Goal: Task Accomplishment & Management: Use online tool/utility

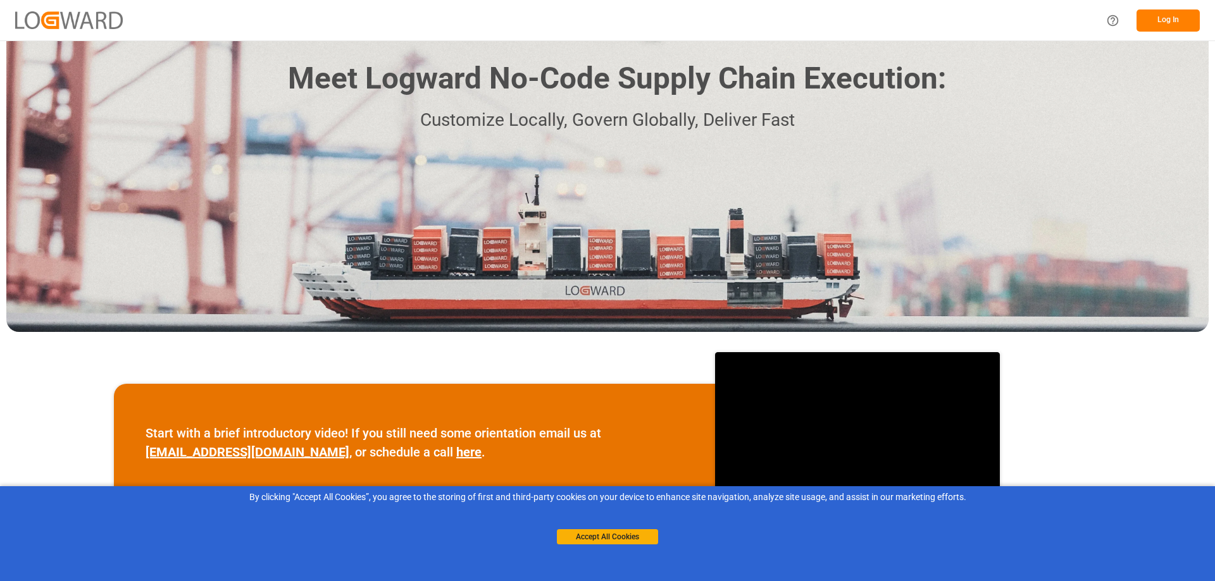
scroll to position [463, 0]
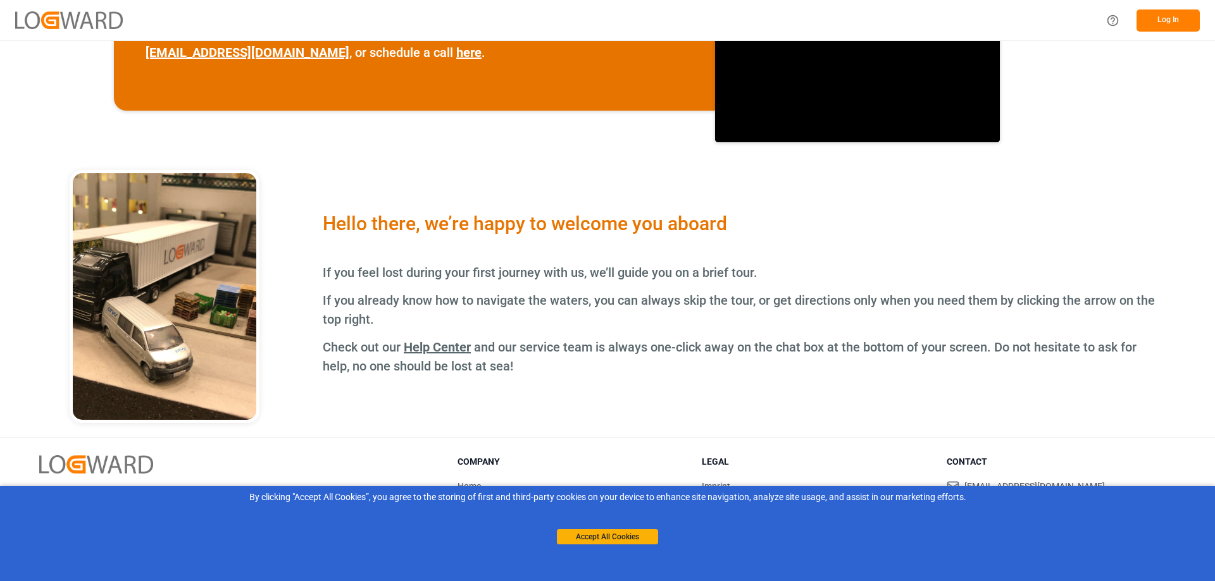
click at [478, 458] on h3 "Company" at bounding box center [571, 462] width 229 height 13
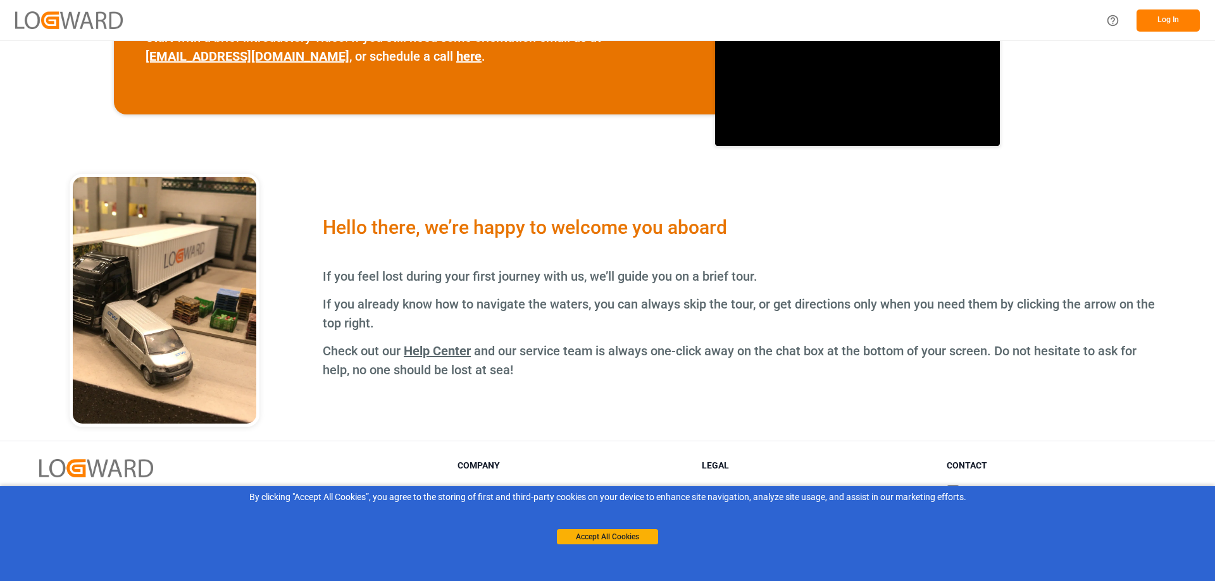
scroll to position [463, 0]
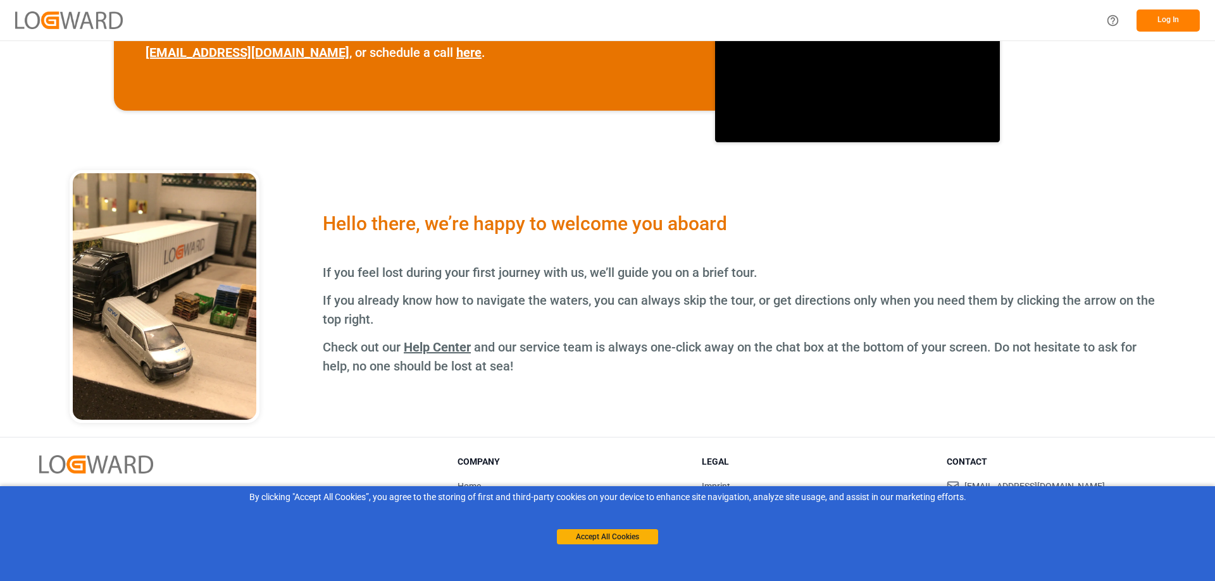
click at [1164, 25] on button "Log In" at bounding box center [1167, 20] width 63 height 22
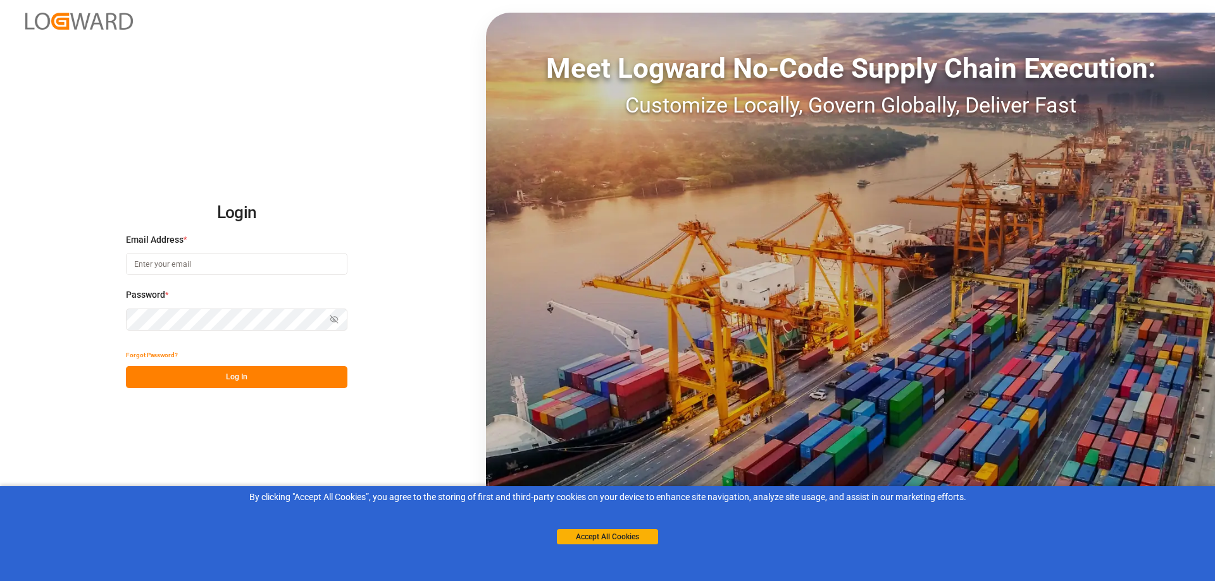
click at [170, 268] on input at bounding box center [236, 264] width 221 height 22
type input "[PERSON_NAME][EMAIL_ADDRESS][PERSON_NAME][DOMAIN_NAME]"
click at [237, 380] on button "Log In" at bounding box center [236, 377] width 221 height 22
click at [132, 352] on button "Forgot Password?" at bounding box center [152, 355] width 52 height 22
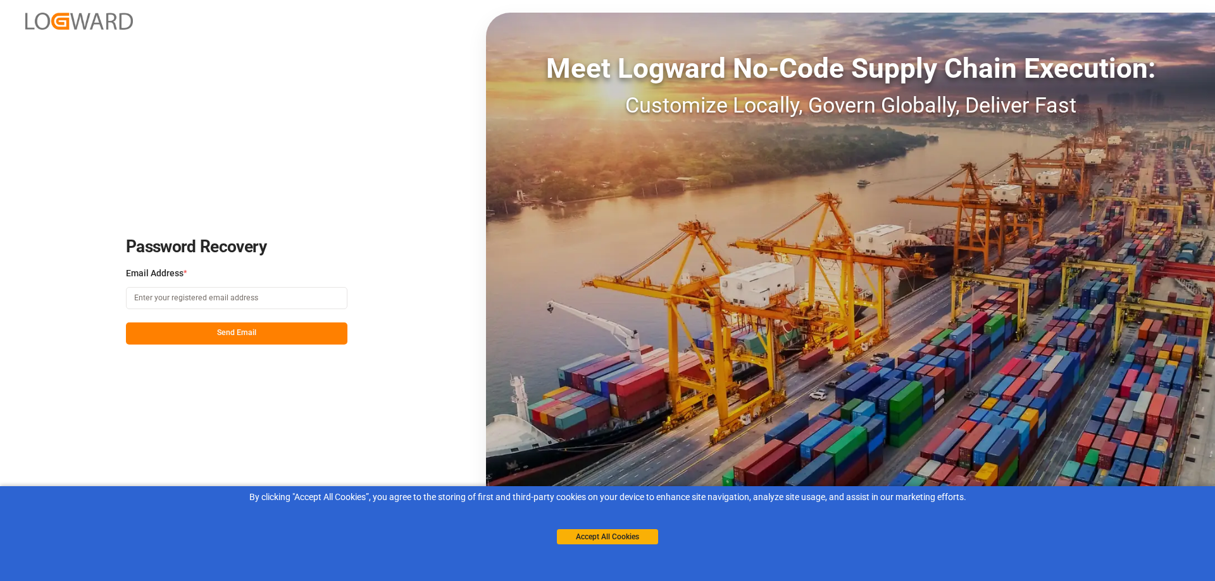
click at [147, 299] on input at bounding box center [236, 298] width 221 height 22
type input "[PERSON_NAME][EMAIL_ADDRESS][PERSON_NAME][DOMAIN_NAME]"
click at [246, 331] on button "Send Email" at bounding box center [236, 334] width 221 height 22
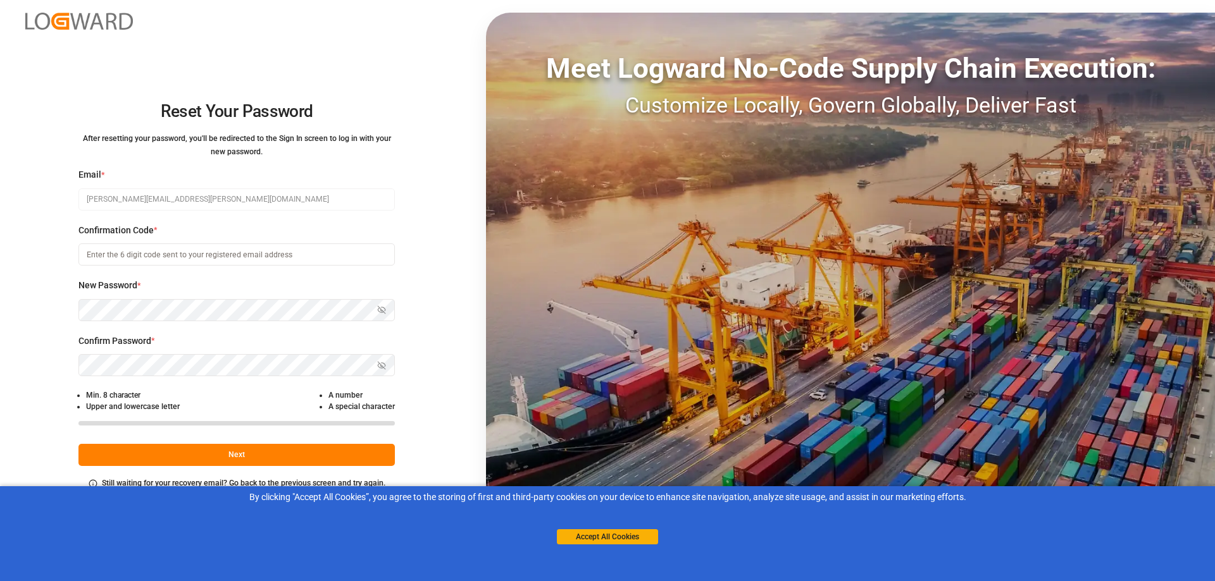
drag, startPoint x: 91, startPoint y: 253, endPoint x: 188, endPoint y: 250, distance: 96.9
click at [152, 249] on input at bounding box center [236, 255] width 316 height 22
type input "938132"
click at [380, 312] on icon "button" at bounding box center [381, 310] width 9 height 9
click at [378, 364] on icon "button" at bounding box center [381, 366] width 6 height 4
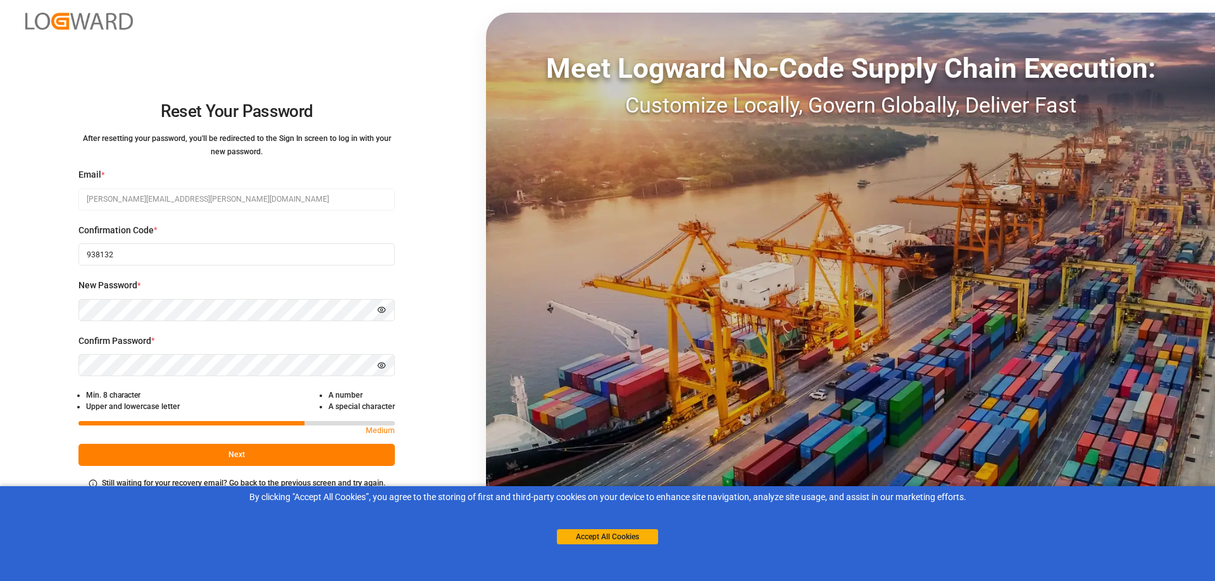
drag, startPoint x: 244, startPoint y: 448, endPoint x: 239, endPoint y: 455, distance: 8.2
click at [243, 449] on button "Next" at bounding box center [236, 455] width 316 height 22
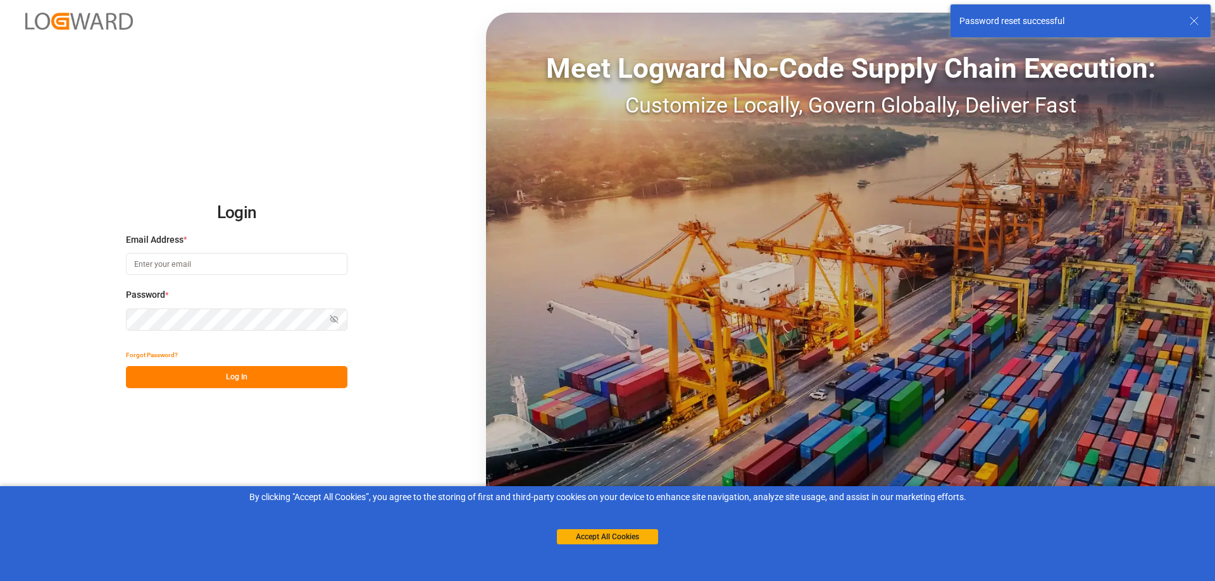
click at [154, 261] on input at bounding box center [236, 264] width 221 height 22
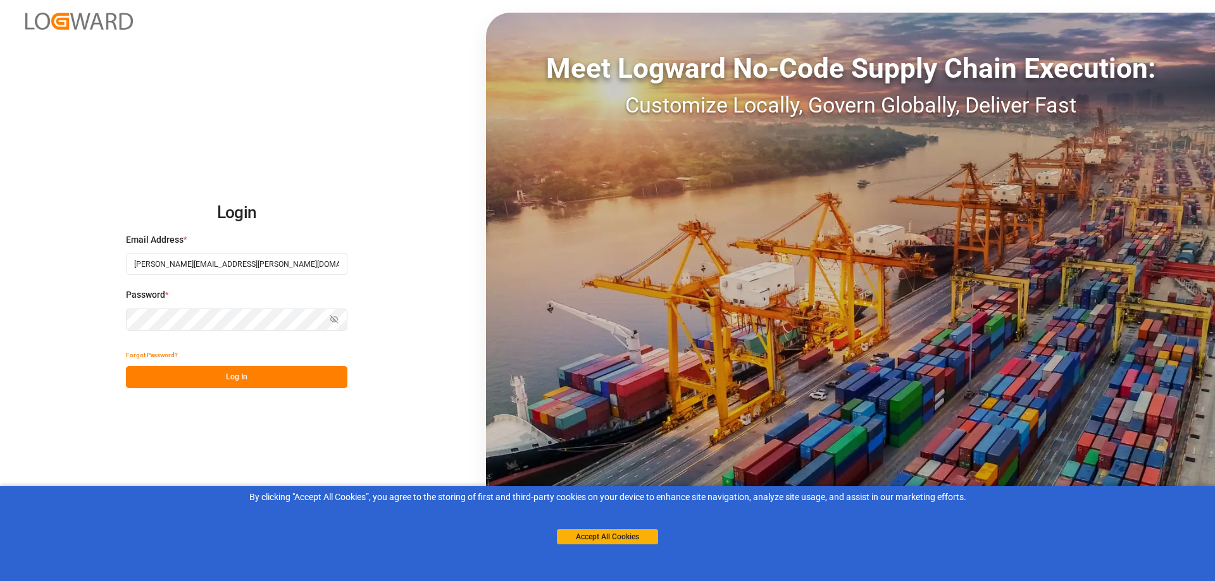
type input "[PERSON_NAME][EMAIL_ADDRESS][PERSON_NAME][DOMAIN_NAME]"
click at [333, 318] on icon "button" at bounding box center [334, 319] width 9 height 9
click at [223, 378] on button "Log In" at bounding box center [236, 377] width 221 height 22
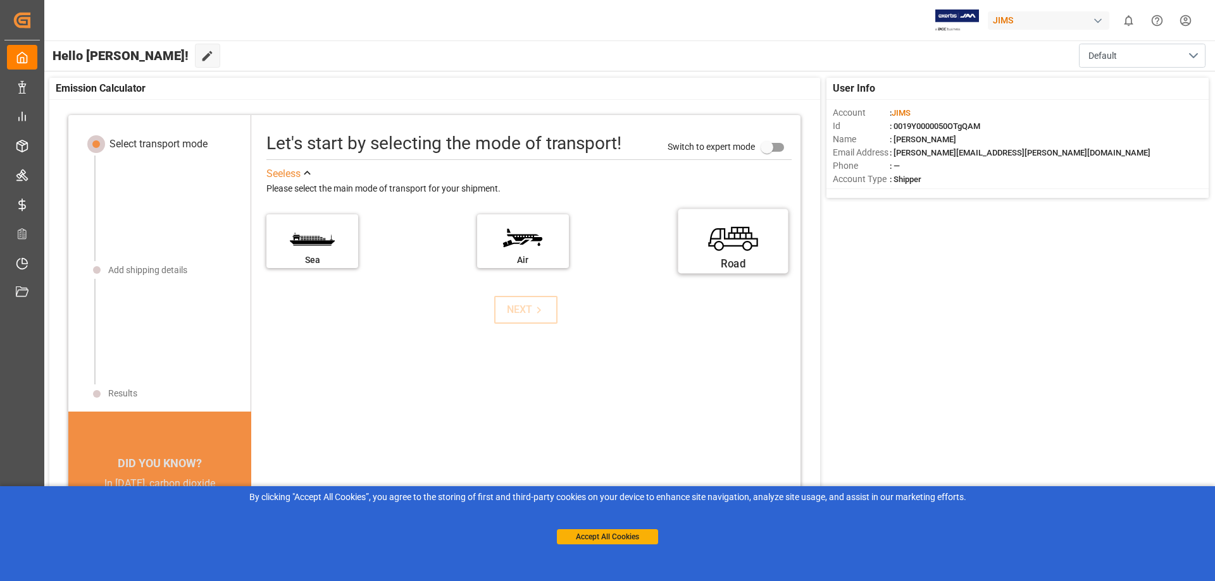
scroll to position [13, 0]
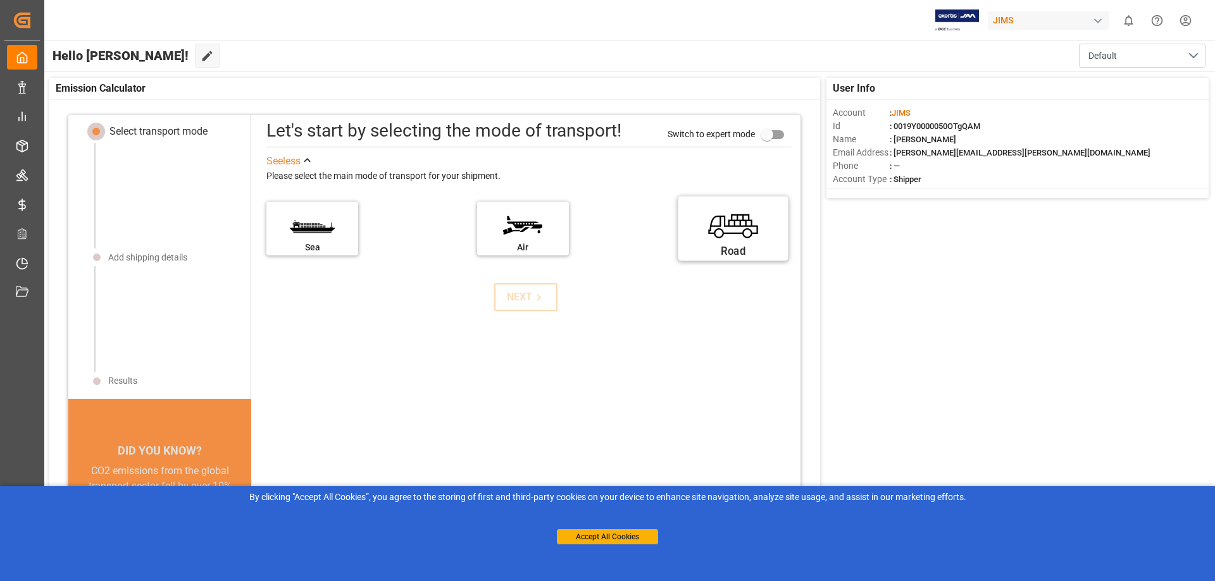
click at [729, 247] on div "Road" at bounding box center [733, 252] width 95 height 16
click at [0, 0] on input "Road" at bounding box center [0, 0] width 0 height 0
click at [519, 294] on div "NEXT" at bounding box center [526, 297] width 39 height 15
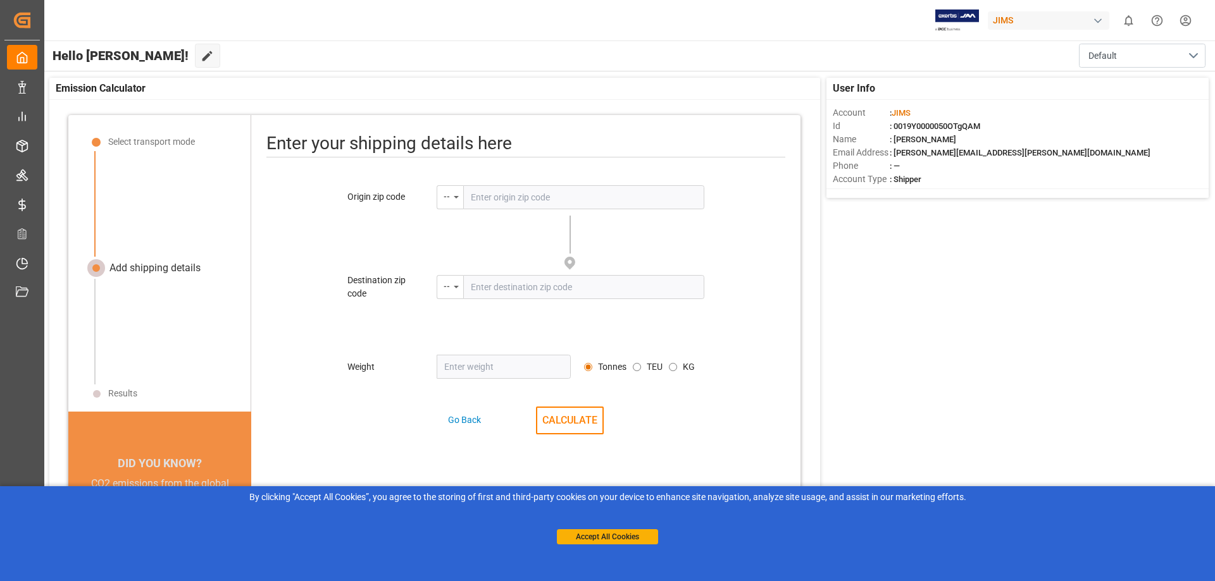
scroll to position [59, 0]
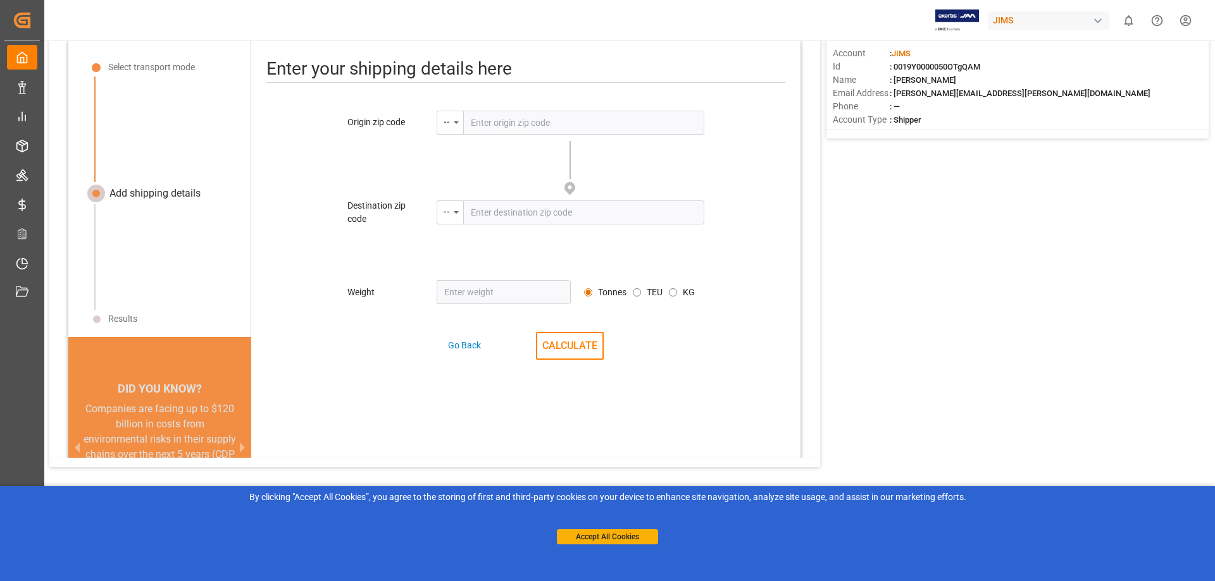
click at [487, 120] on input "text" at bounding box center [583, 123] width 241 height 24
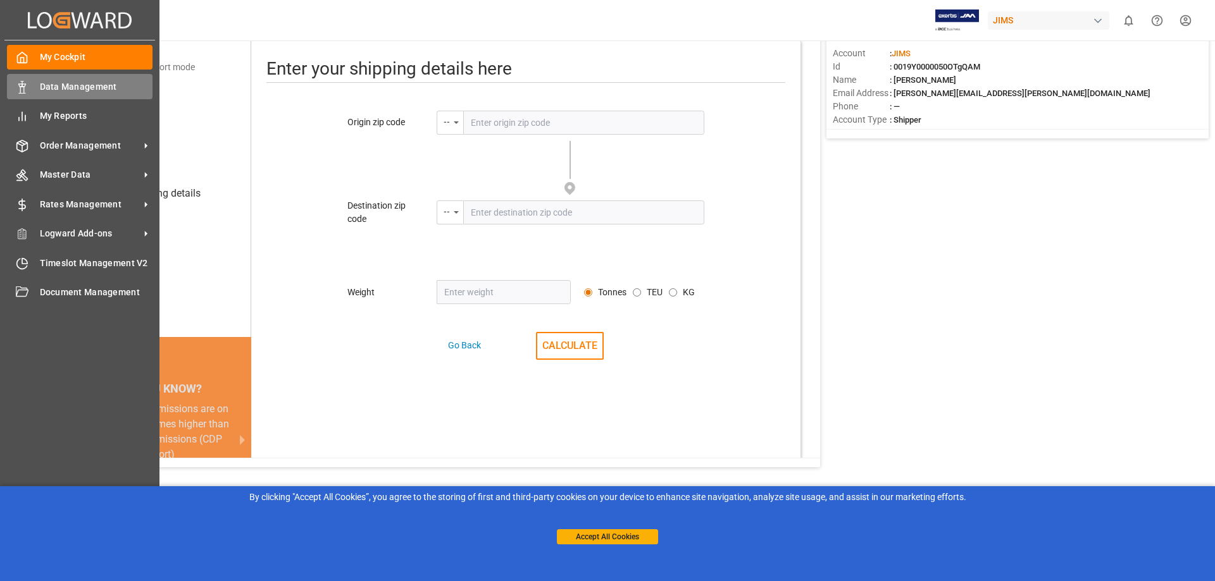
click at [43, 84] on span "Data Management" at bounding box center [96, 86] width 113 height 13
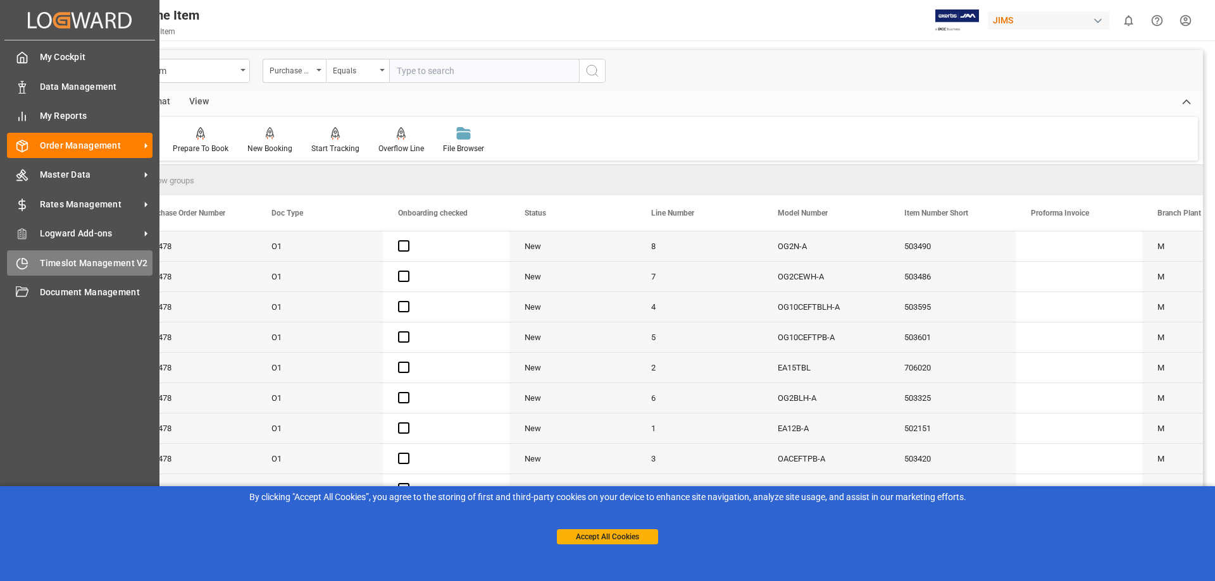
click at [94, 257] on span "Timeslot Management V2" at bounding box center [96, 263] width 113 height 13
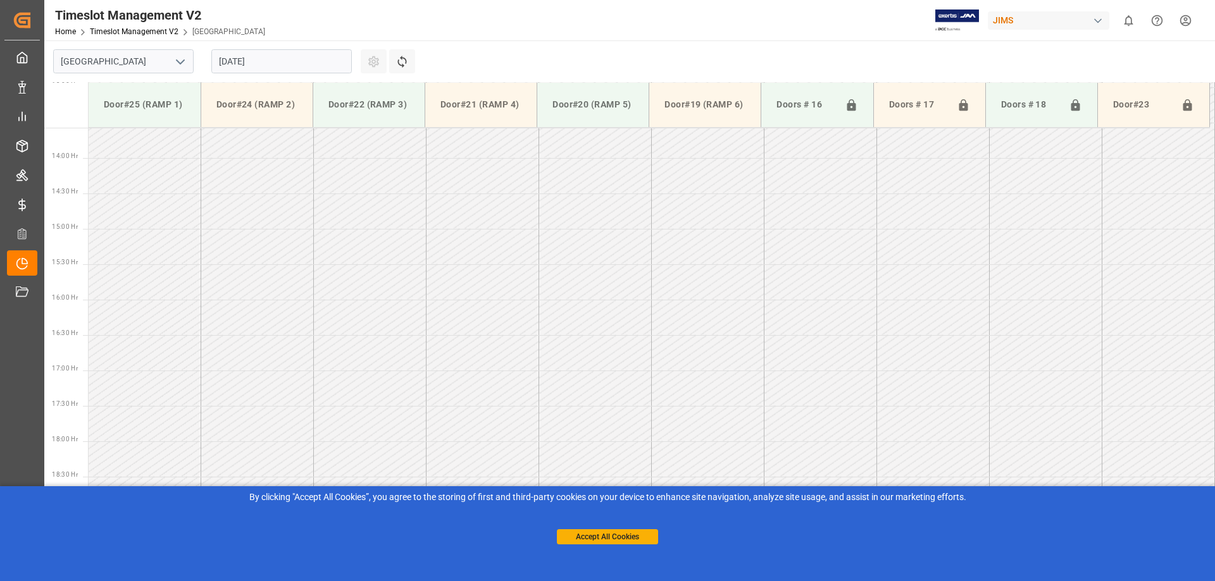
scroll to position [984, 0]
click at [179, 60] on icon "open menu" at bounding box center [180, 61] width 15 height 15
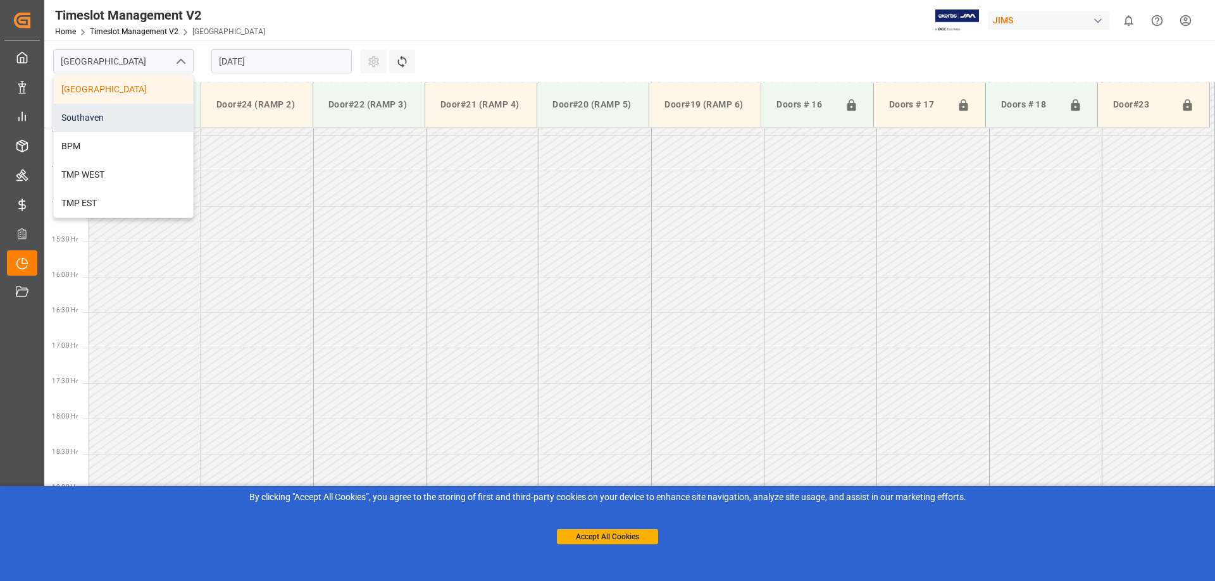
click at [147, 109] on div "Southaven" at bounding box center [123, 118] width 139 height 28
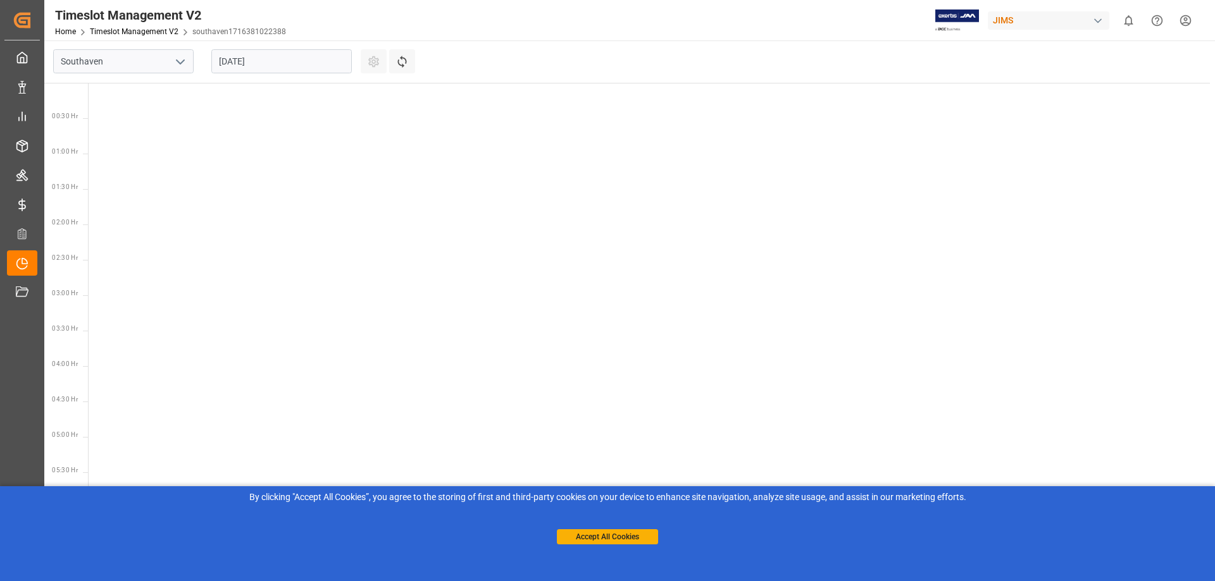
click at [290, 63] on input "[DATE]" at bounding box center [281, 61] width 140 height 24
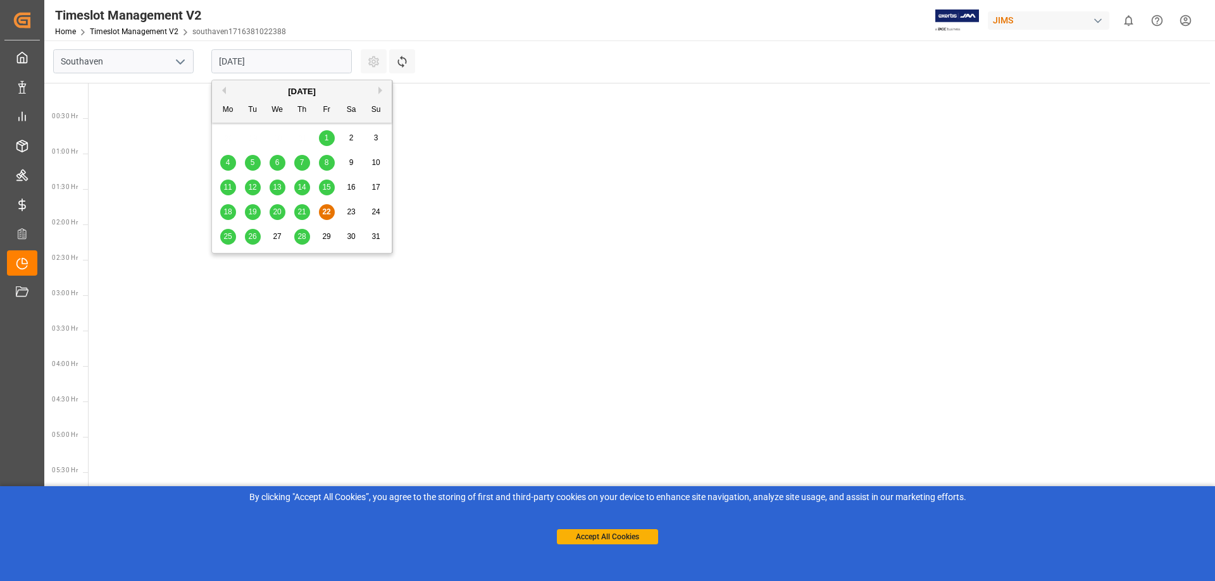
click at [251, 234] on span "26" at bounding box center [252, 236] width 8 height 9
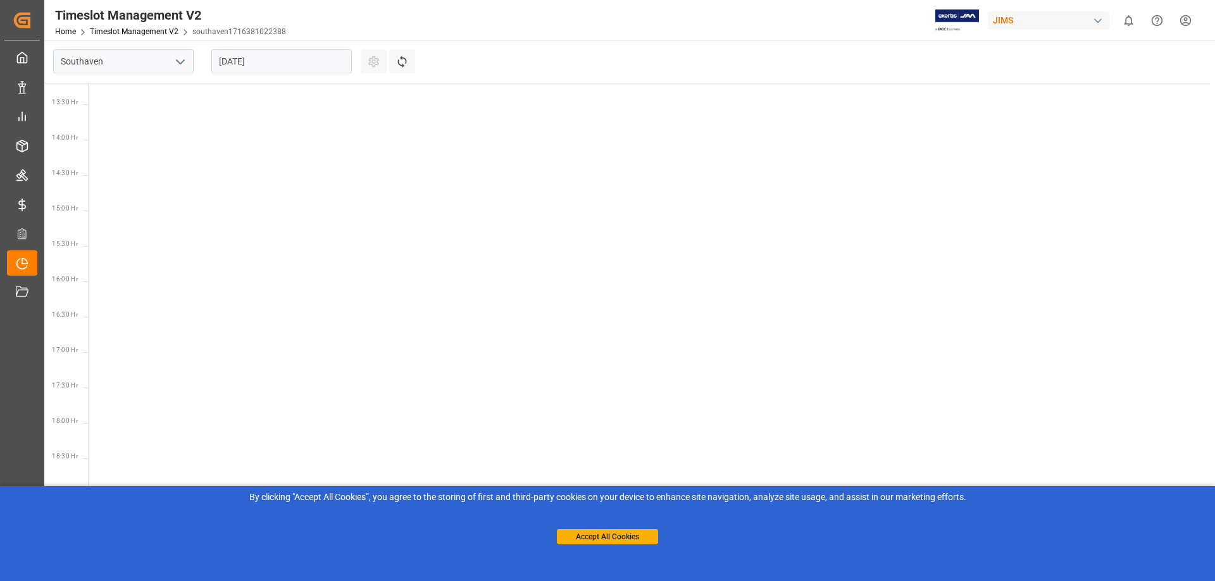
scroll to position [940, 0]
click at [64, 94] on span "13:30 Hr" at bounding box center [65, 97] width 26 height 7
click at [81, 95] on Hr "13:30 Hr" at bounding box center [63, 99] width 39 height 35
click at [73, 409] on span "10:00 Hr" at bounding box center [65, 409] width 26 height 7
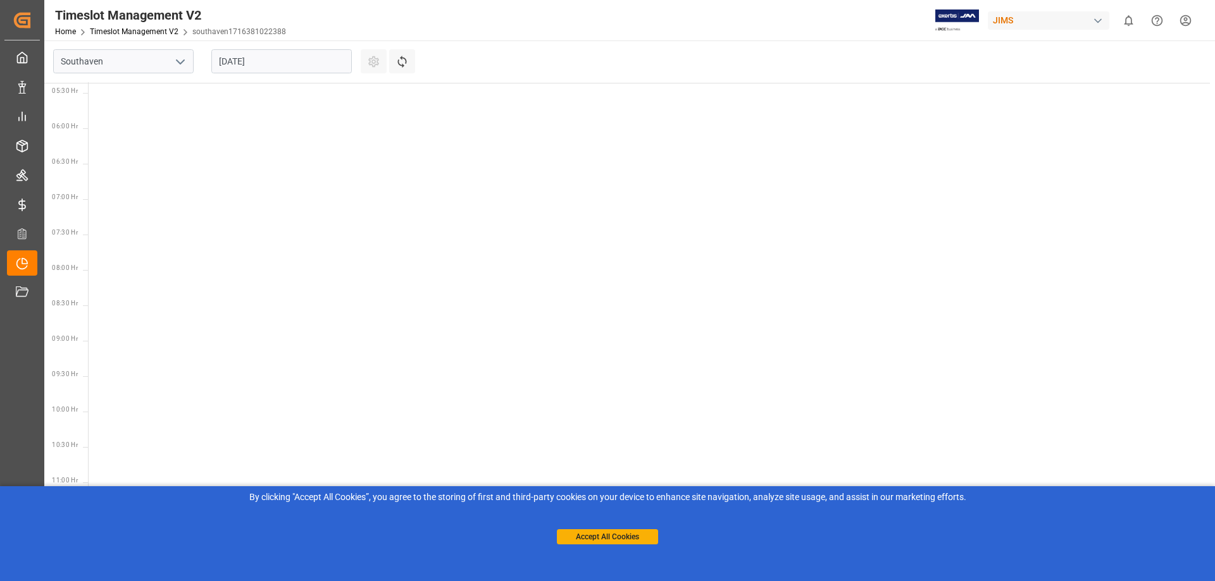
click at [73, 409] on span "10:00 Hr" at bounding box center [65, 409] width 26 height 7
click at [97, 416] on div at bounding box center [652, 553] width 1126 height 1701
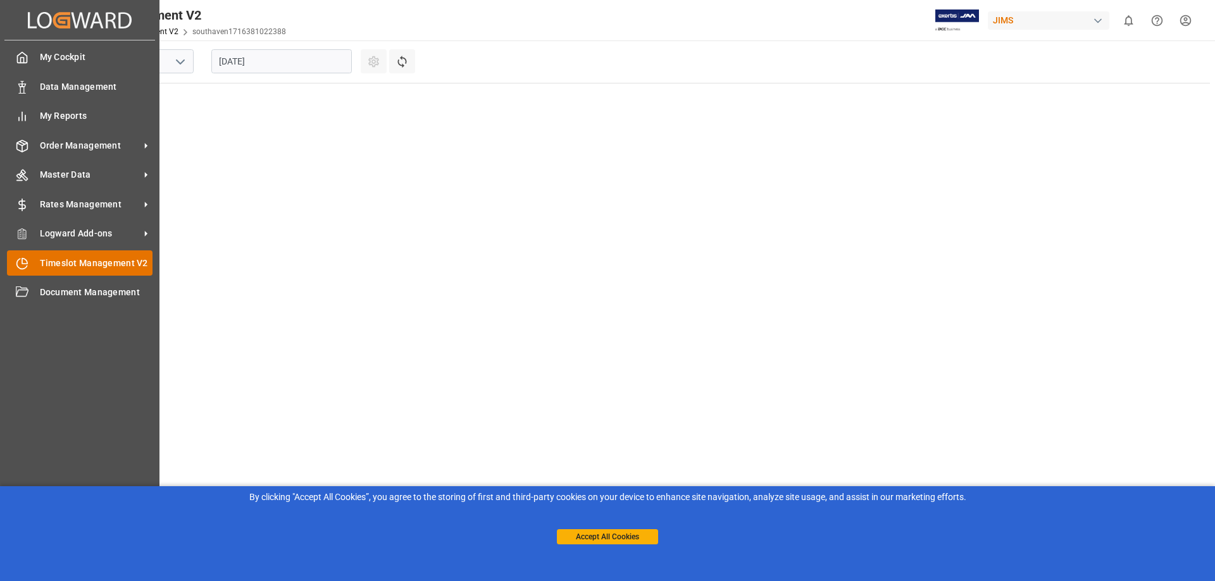
click at [39, 260] on div "Timeslot Management V2 Timeslot Management V2" at bounding box center [80, 263] width 146 height 25
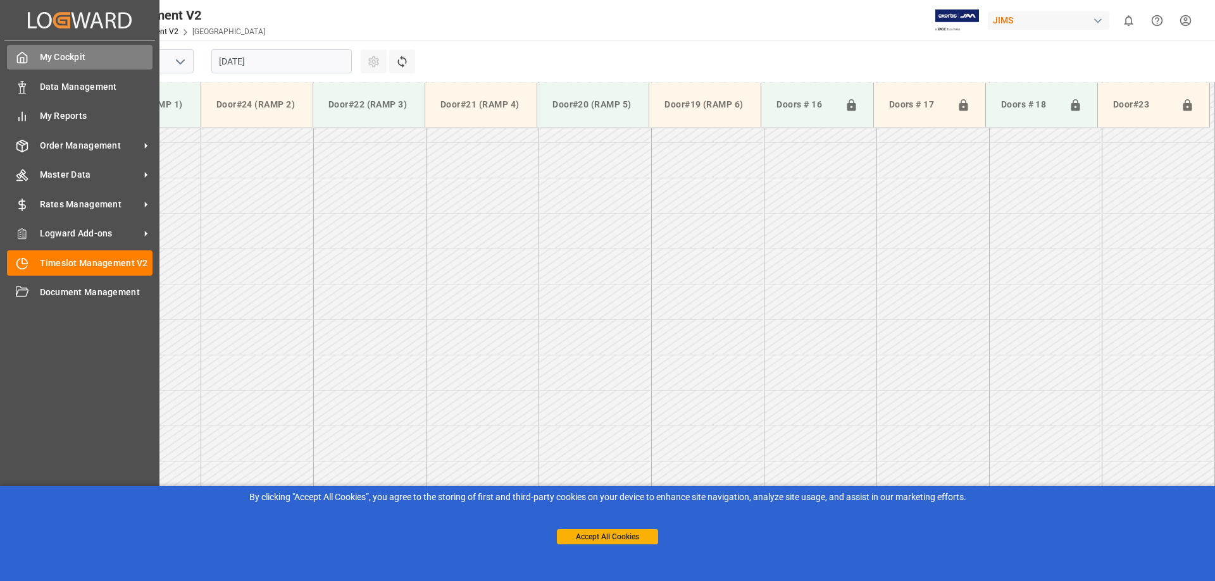
scroll to position [984, 0]
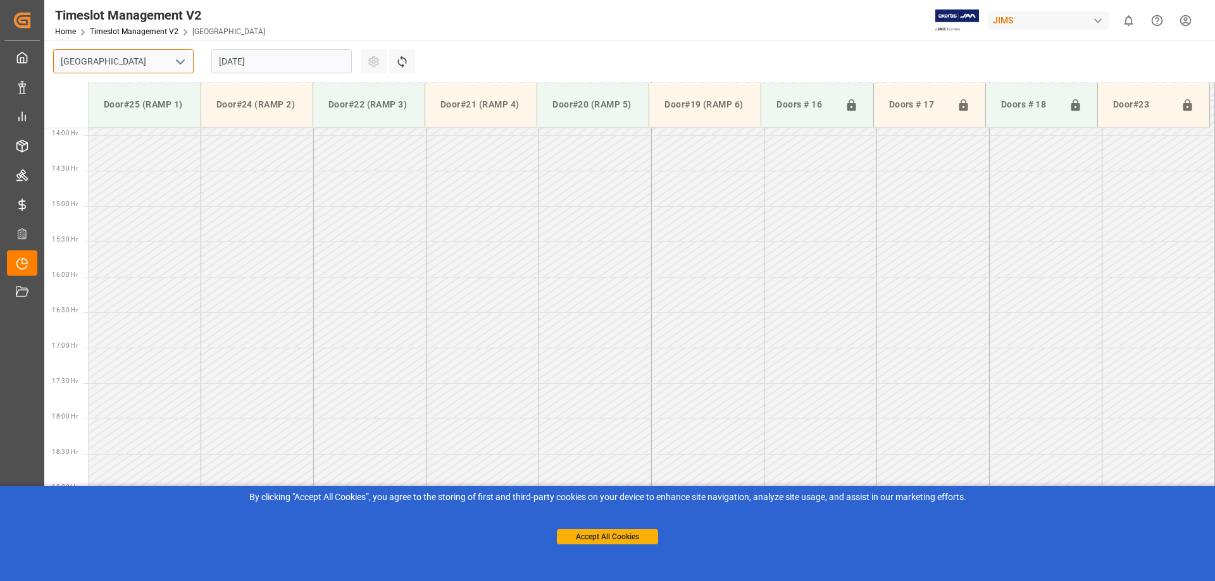
click at [166, 61] on input "[GEOGRAPHIC_DATA]" at bounding box center [123, 61] width 140 height 24
click at [185, 62] on icon "open menu" at bounding box center [180, 61] width 15 height 15
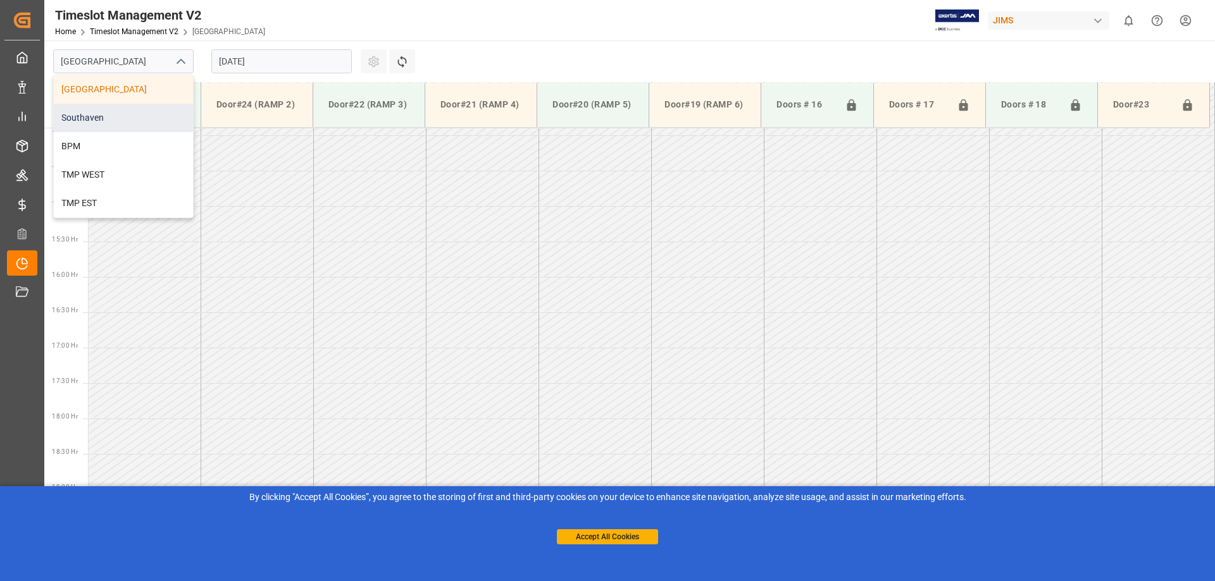
click at [121, 115] on div "Southaven" at bounding box center [123, 118] width 139 height 28
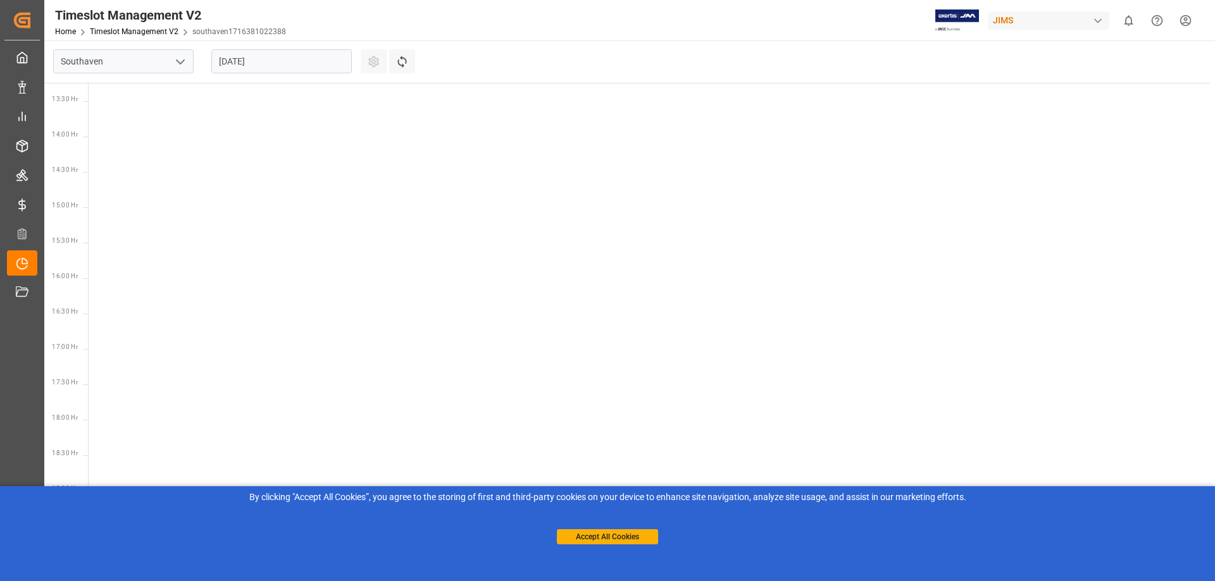
scroll to position [940, 0]
click at [325, 61] on input "[DATE]" at bounding box center [281, 61] width 140 height 24
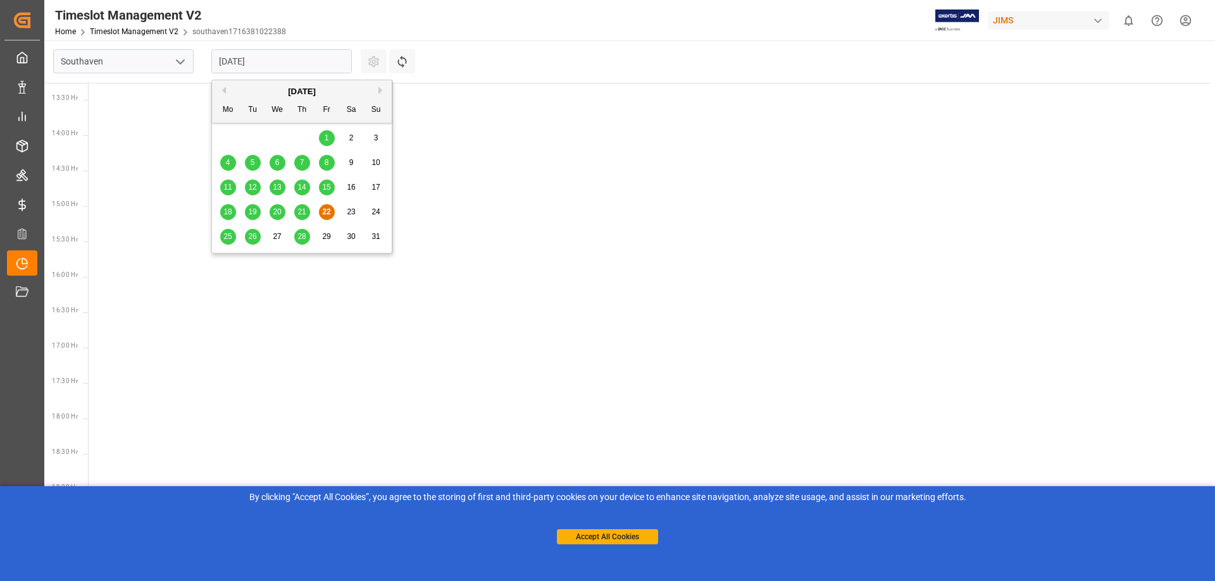
click at [251, 236] on span "26" at bounding box center [252, 236] width 8 height 9
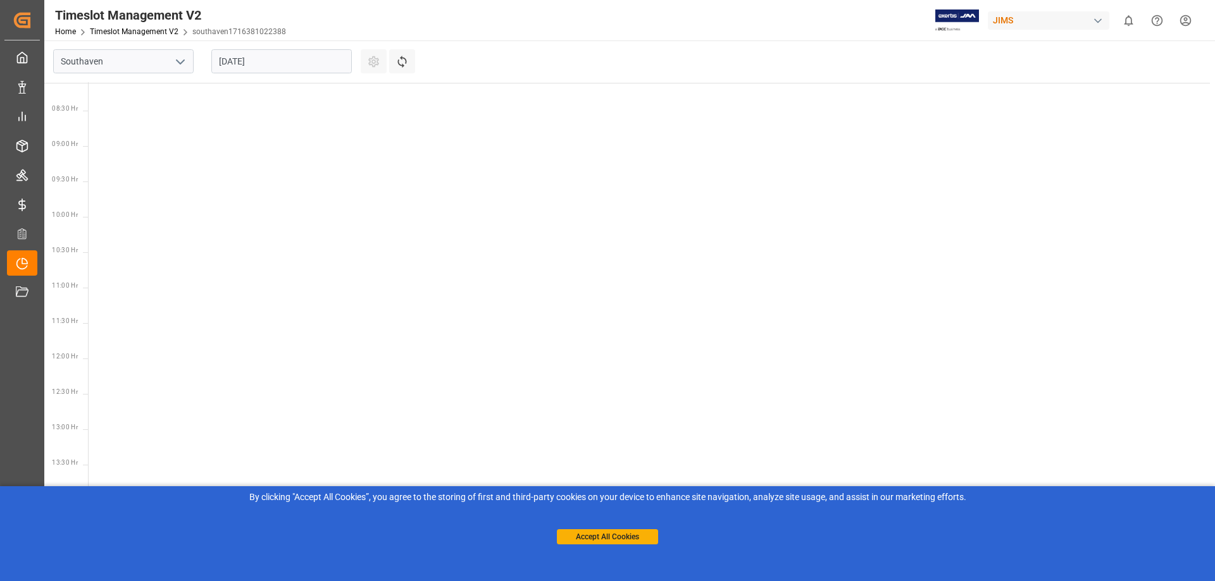
scroll to position [514, 0]
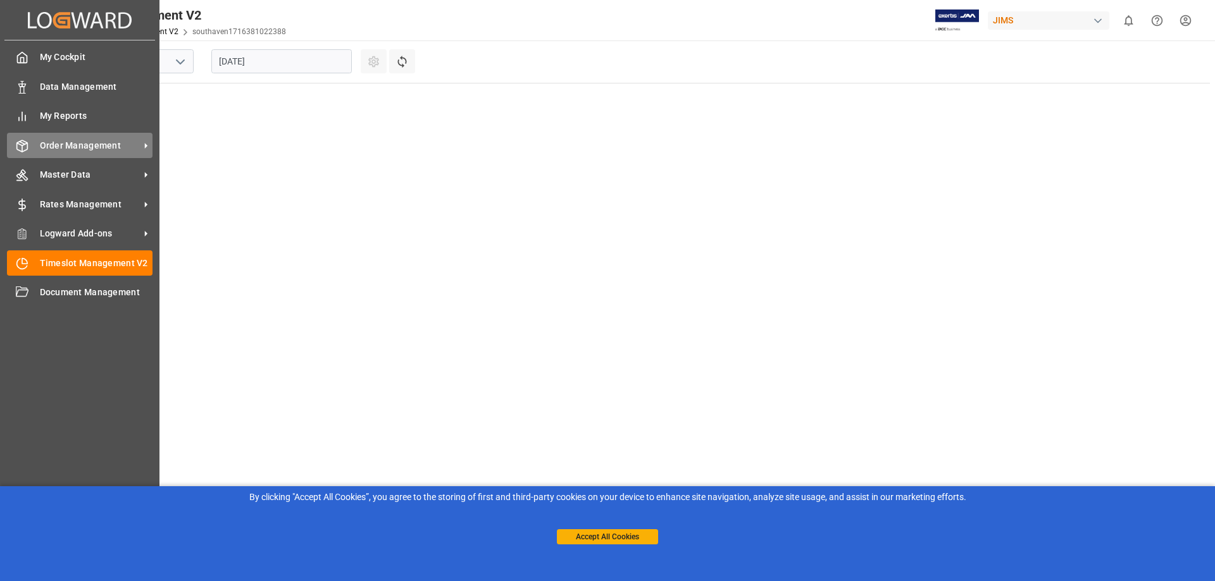
click at [75, 147] on span "Order Management" at bounding box center [90, 145] width 100 height 13
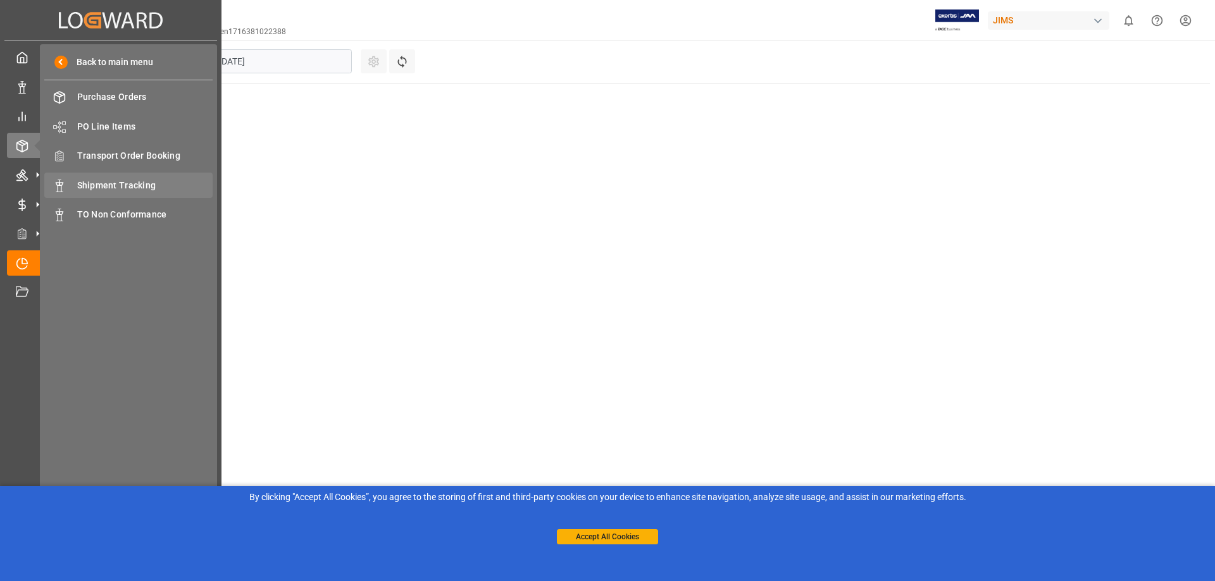
click at [120, 188] on span "Shipment Tracking" at bounding box center [145, 185] width 136 height 13
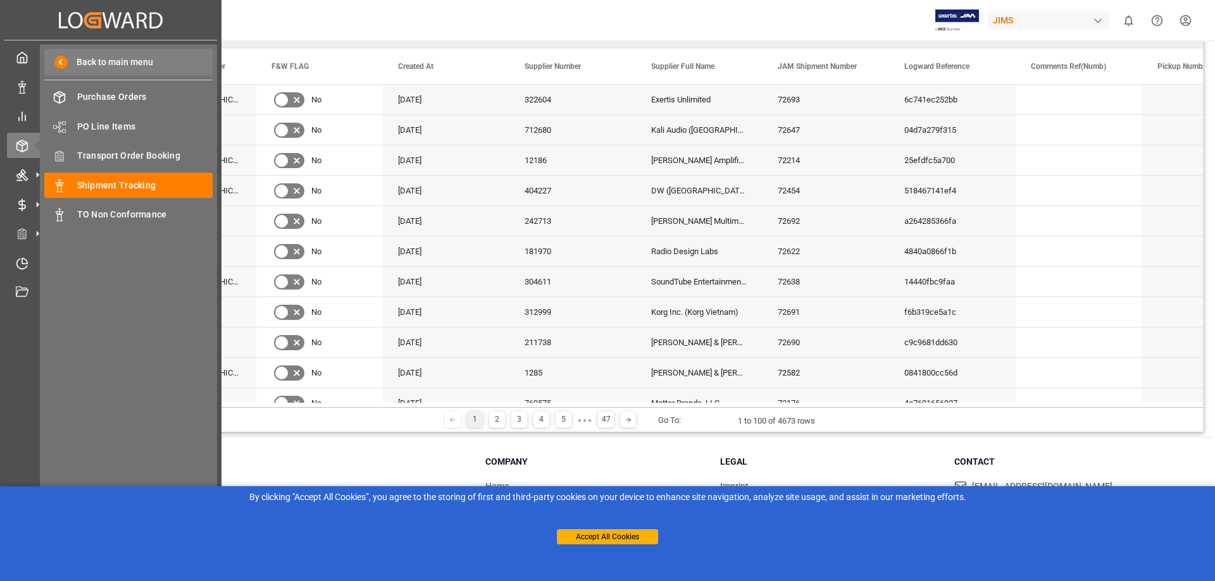
click at [62, 58] on span at bounding box center [60, 62] width 13 height 13
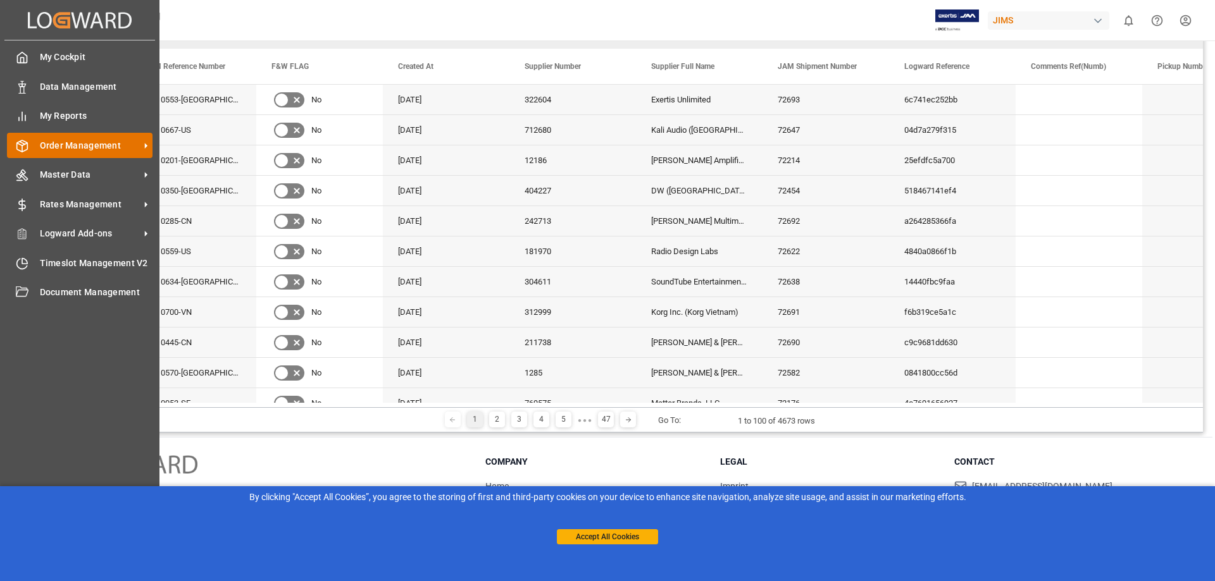
click at [111, 143] on span "Order Management" at bounding box center [90, 145] width 100 height 13
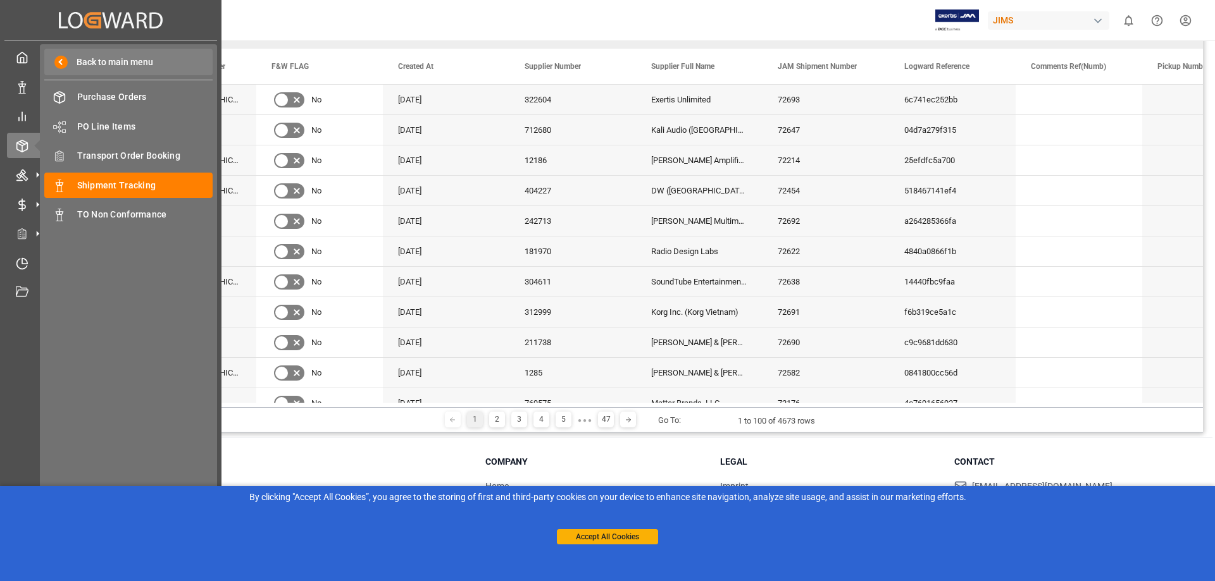
click at [58, 63] on span at bounding box center [60, 62] width 13 height 13
click at [149, 152] on span "Transport Order Booking" at bounding box center [145, 155] width 136 height 13
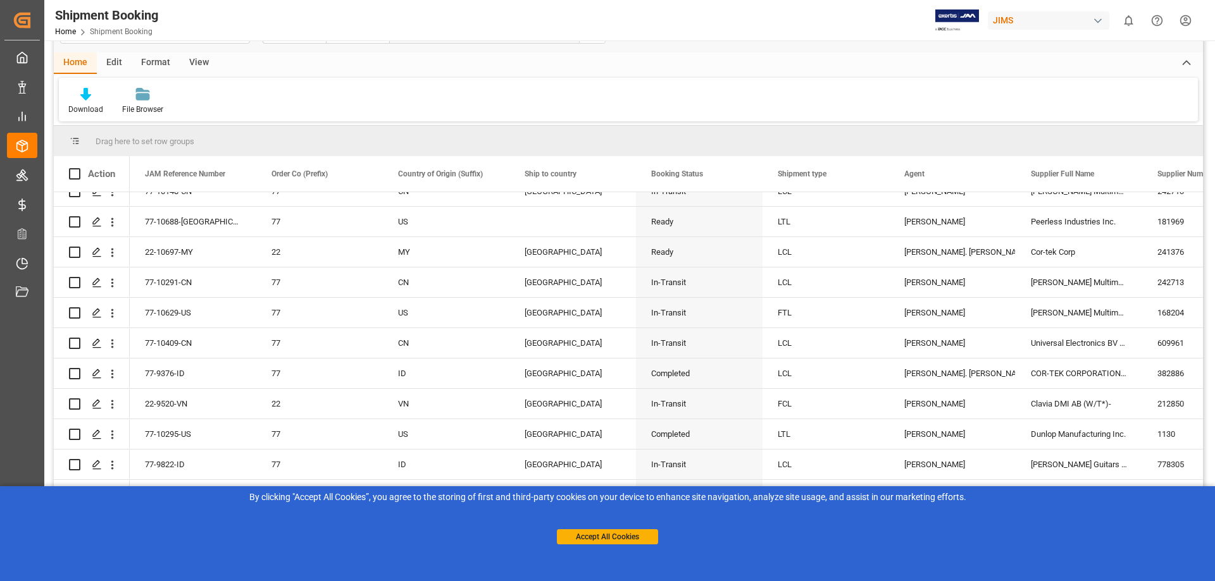
scroll to position [147, 0]
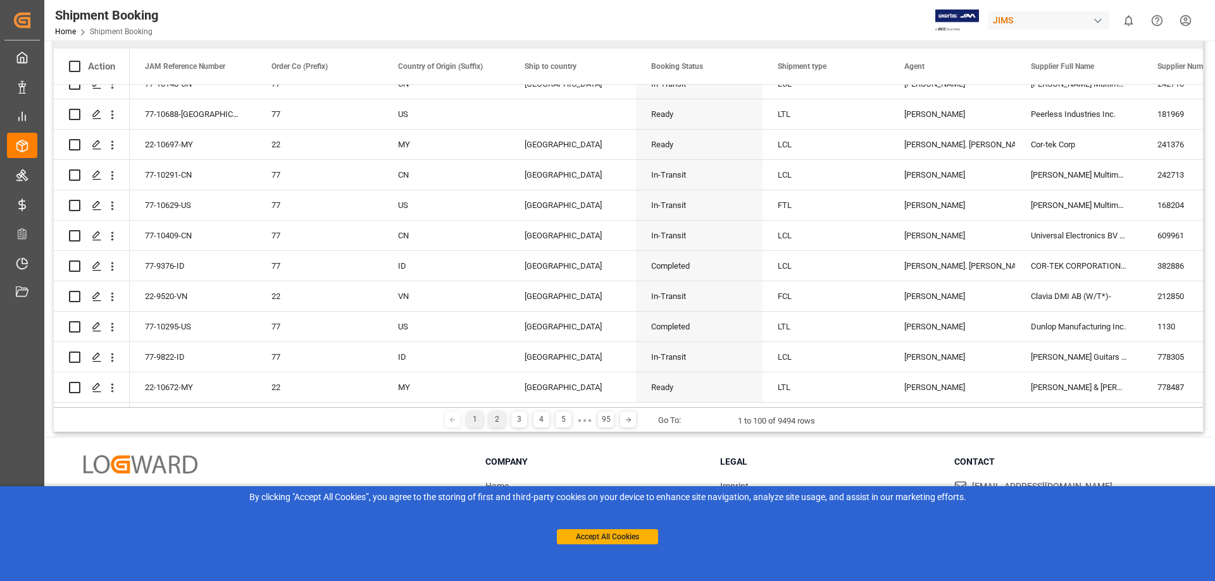
click at [495, 419] on div "2" at bounding box center [497, 420] width 16 height 16
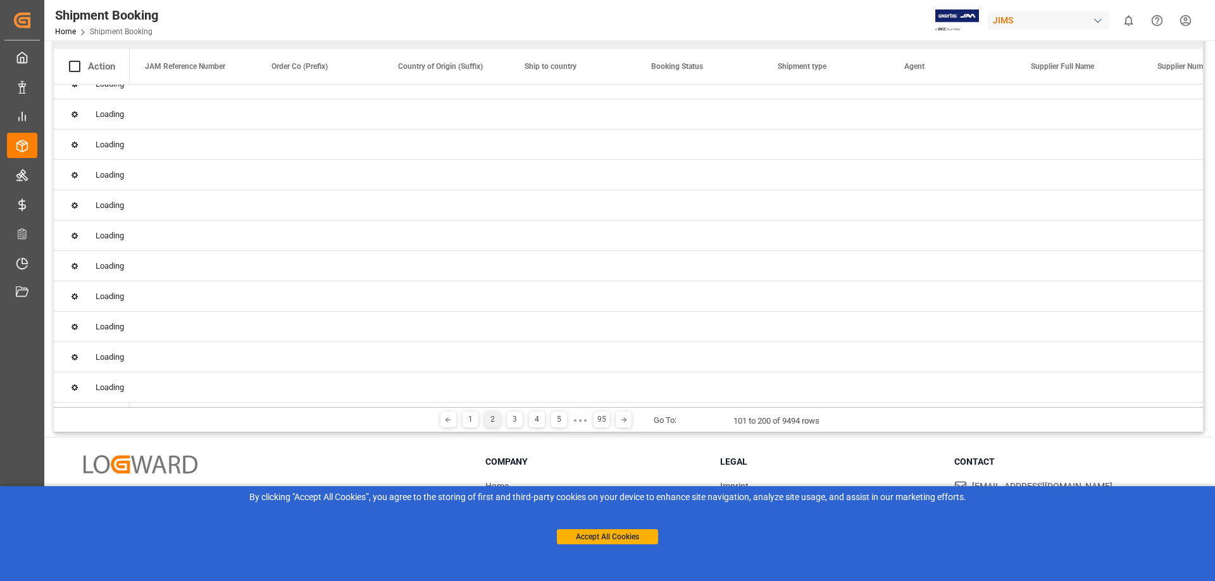
scroll to position [0, 0]
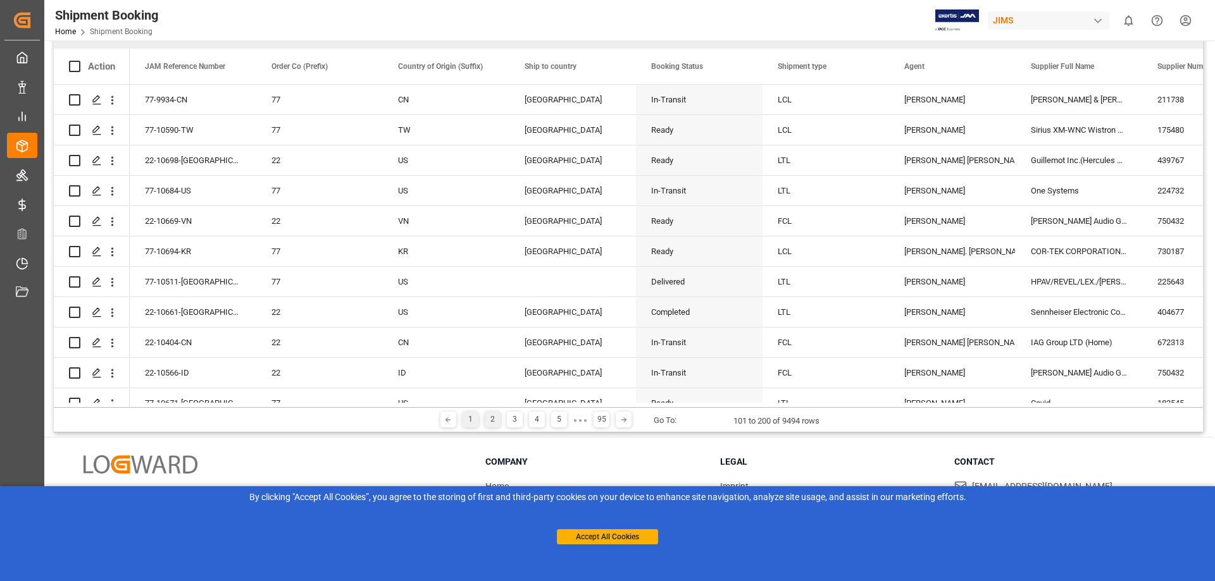
click at [464, 422] on div "1" at bounding box center [470, 420] width 16 height 16
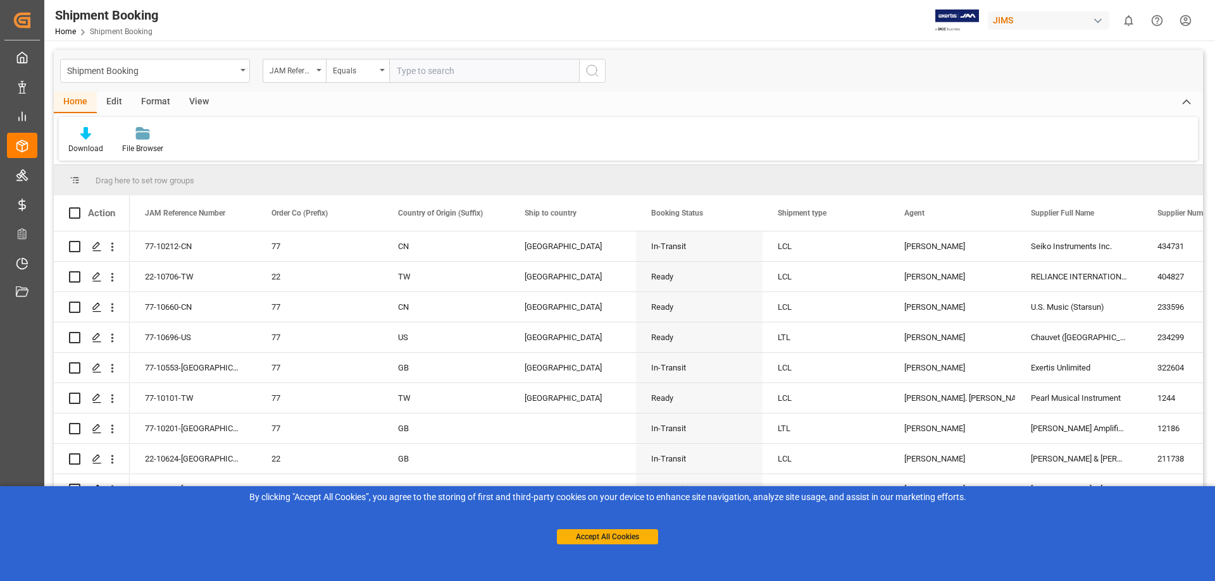
click at [589, 75] on circle "search button" at bounding box center [591, 70] width 10 height 10
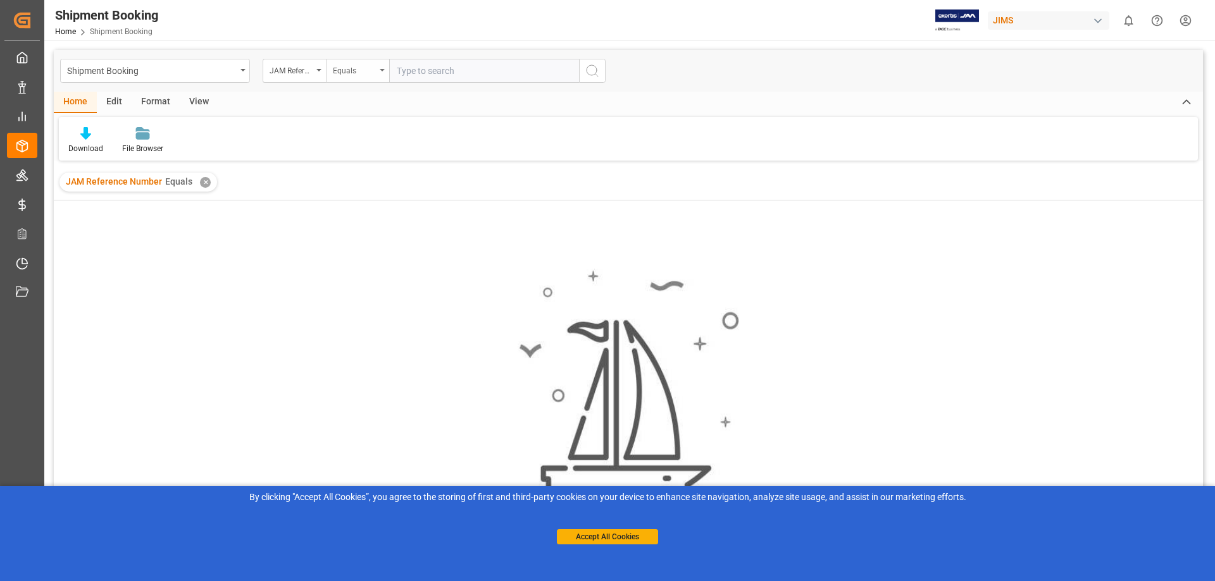
click at [380, 68] on div "Equals" at bounding box center [357, 71] width 63 height 24
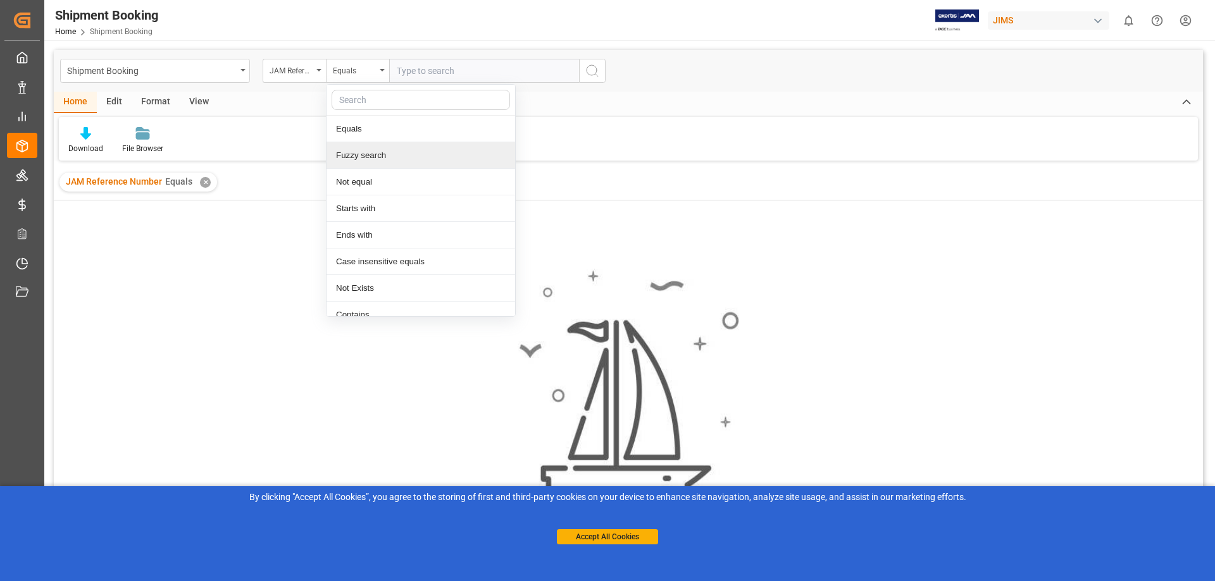
click at [550, 95] on div "Home Edit Format View" at bounding box center [628, 103] width 1149 height 22
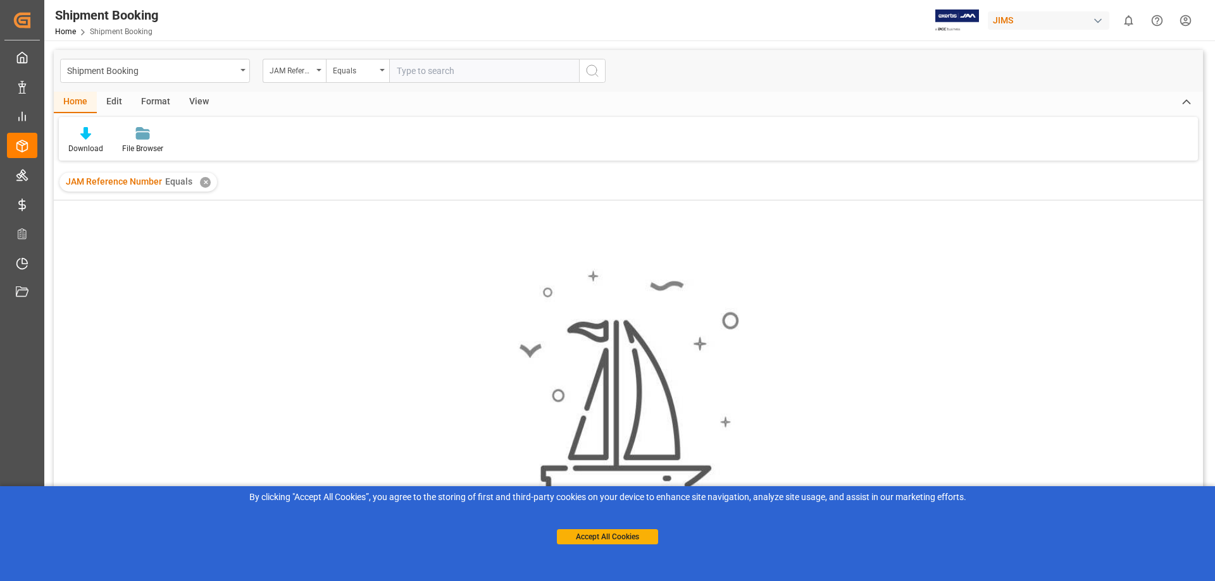
click at [586, 76] on icon "search button" at bounding box center [592, 70] width 15 height 15
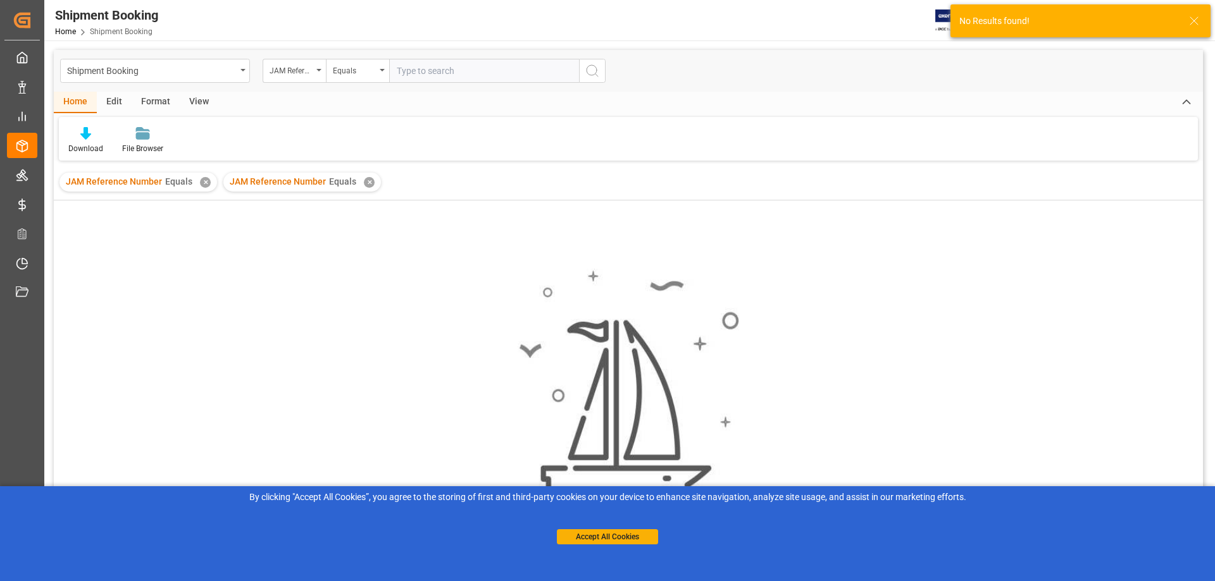
click at [1189, 18] on icon at bounding box center [1193, 20] width 15 height 15
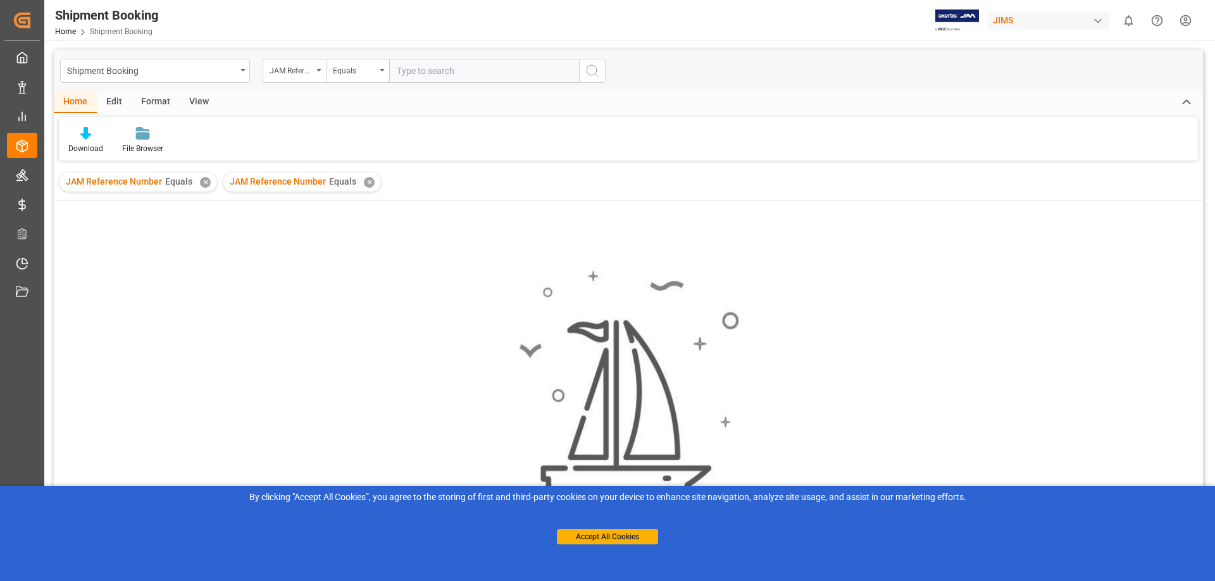
click at [1096, 20] on div "button" at bounding box center [1097, 21] width 13 height 13
click at [841, 68] on html "Created by potrace 1.15, written by [PERSON_NAME] [DATE]-[DATE] Created by potr…" at bounding box center [607, 290] width 1215 height 581
click at [235, 68] on div "Shipment Booking" at bounding box center [151, 70] width 169 height 16
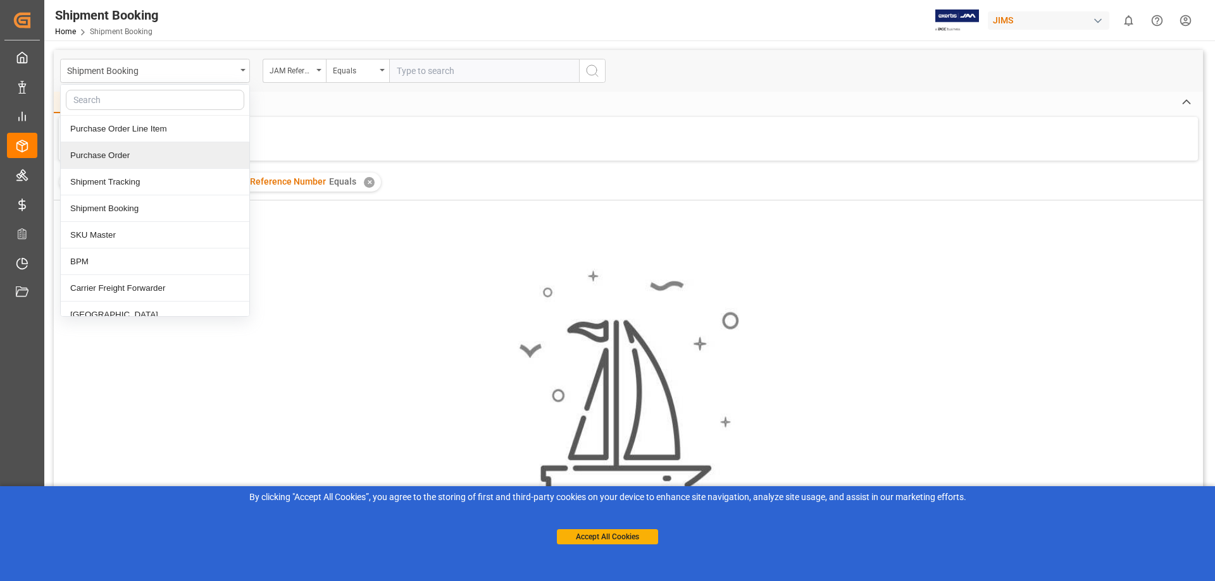
click at [171, 153] on div "Purchase Order" at bounding box center [155, 155] width 189 height 27
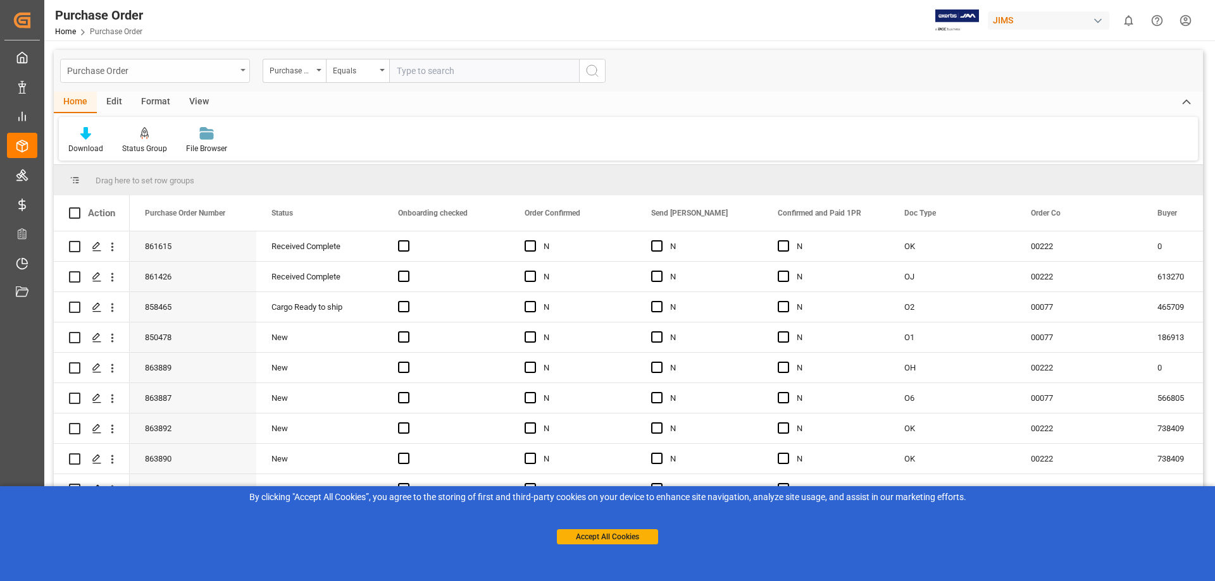
click at [143, 71] on div "Purchase Order" at bounding box center [151, 70] width 169 height 16
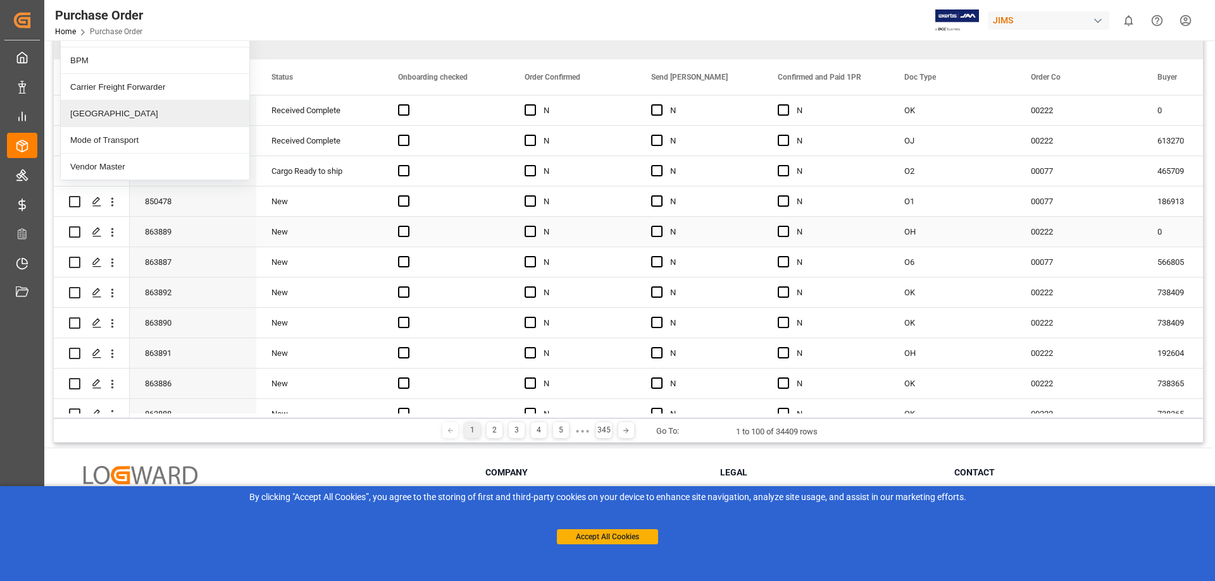
scroll to position [147, 0]
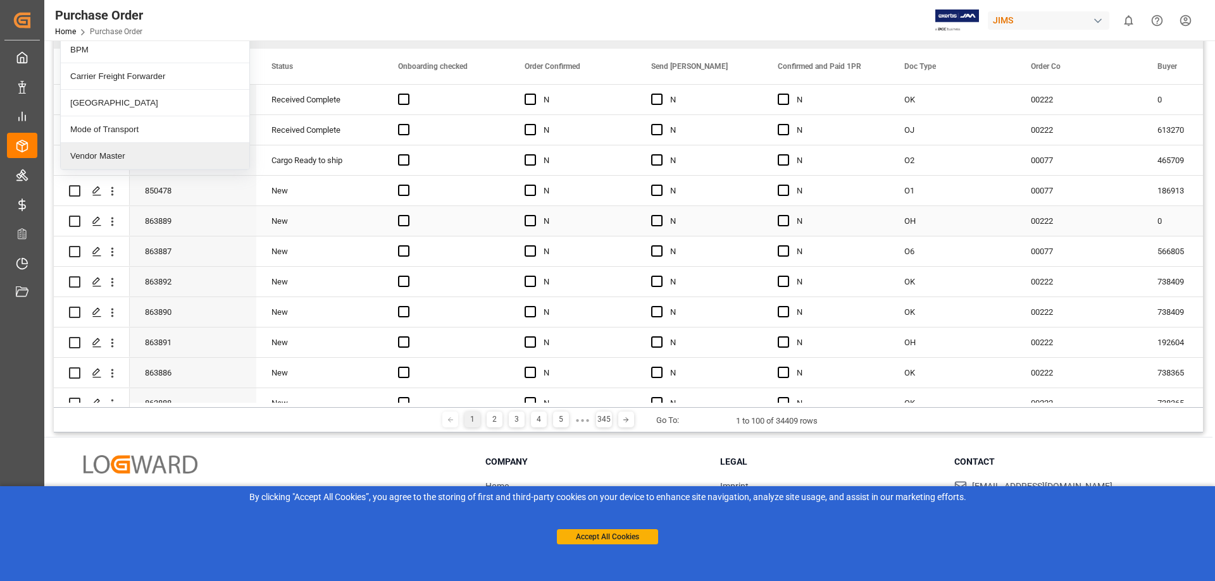
click at [318, 230] on div "New" at bounding box center [319, 221] width 96 height 29
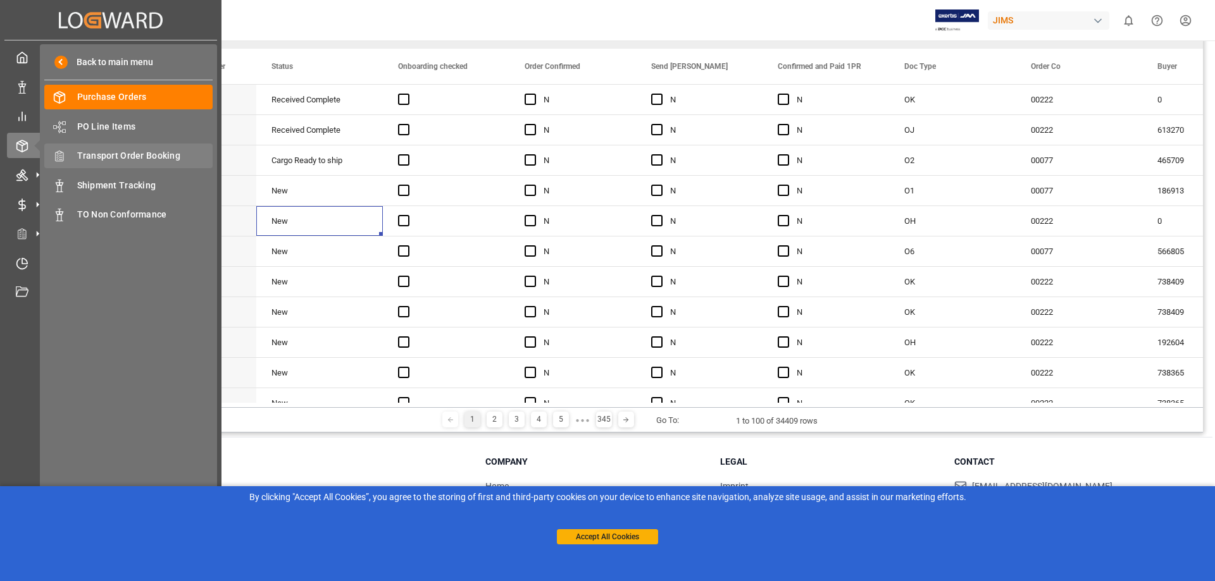
click at [101, 148] on div "Transport Order Booking Transport Order Booking" at bounding box center [128, 156] width 168 height 25
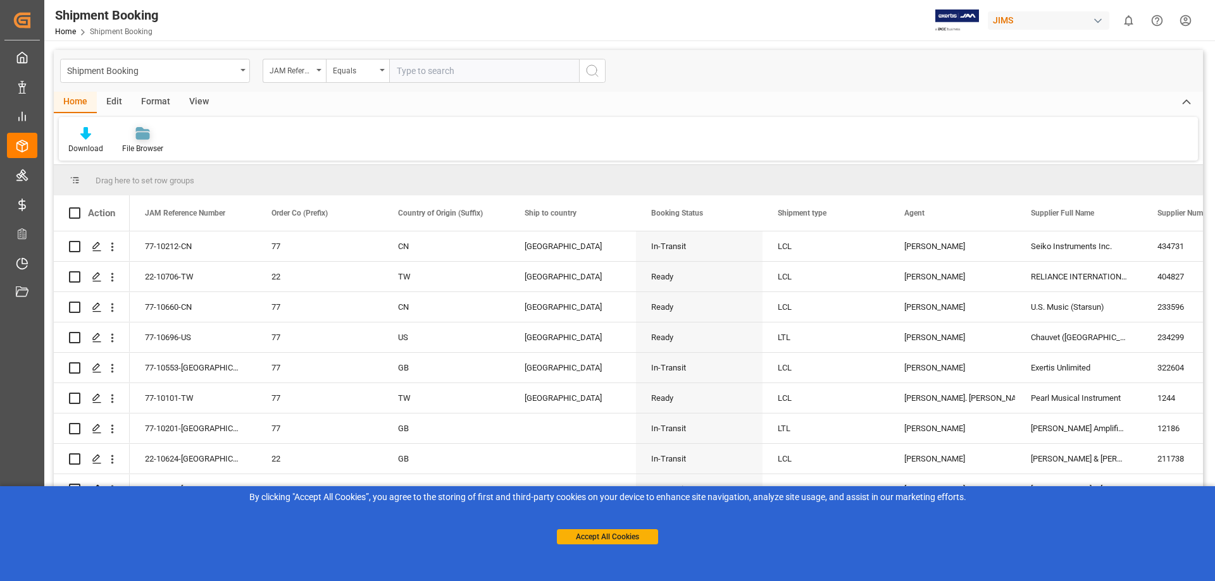
click at [146, 133] on icon at bounding box center [142, 137] width 14 height 8
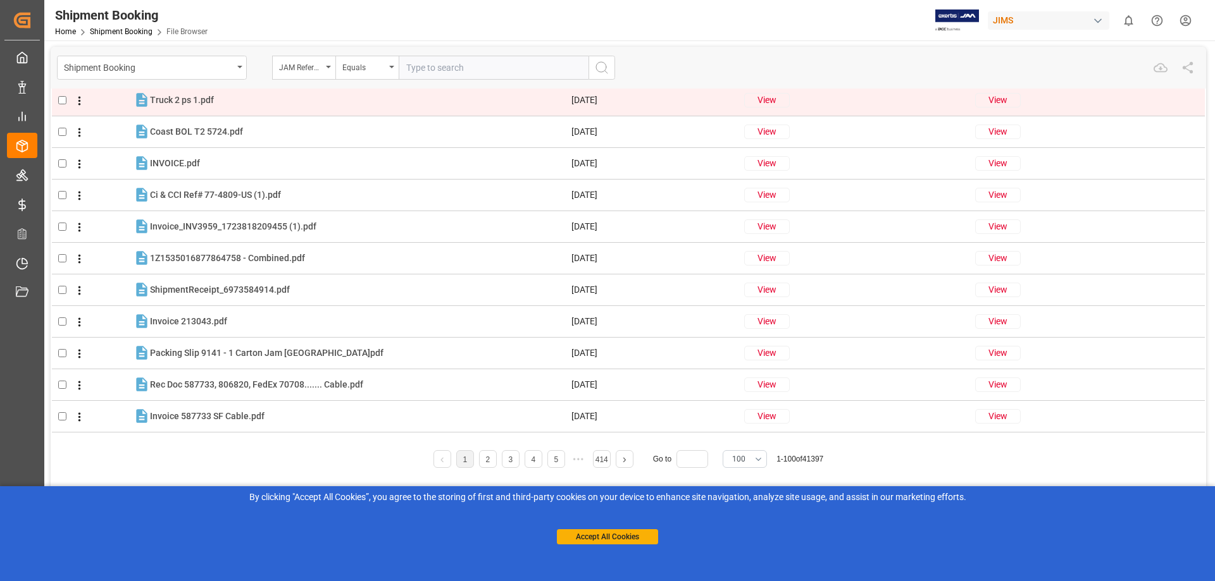
scroll to position [633, 0]
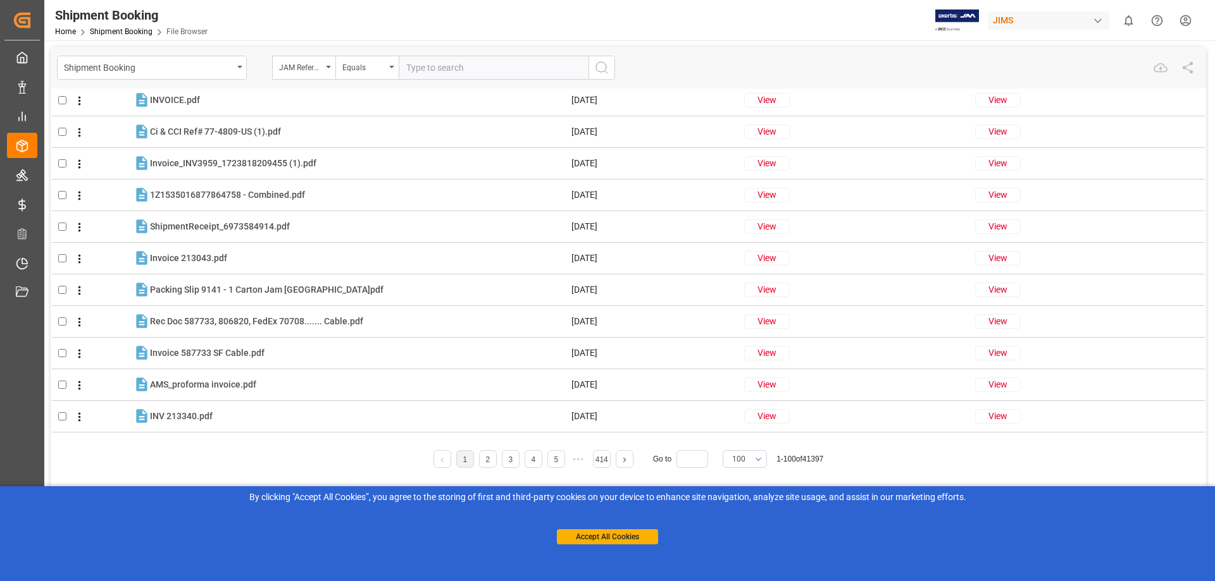
click at [599, 67] on icon "search button" at bounding box center [601, 67] width 15 height 15
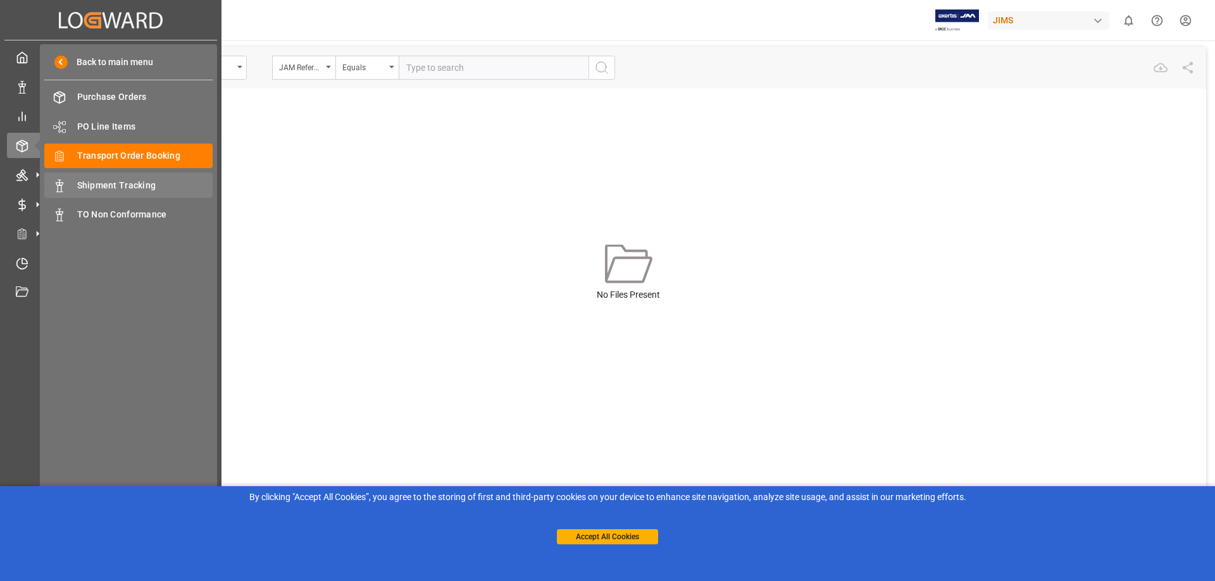
click at [123, 182] on span "Shipment Tracking" at bounding box center [145, 185] width 136 height 13
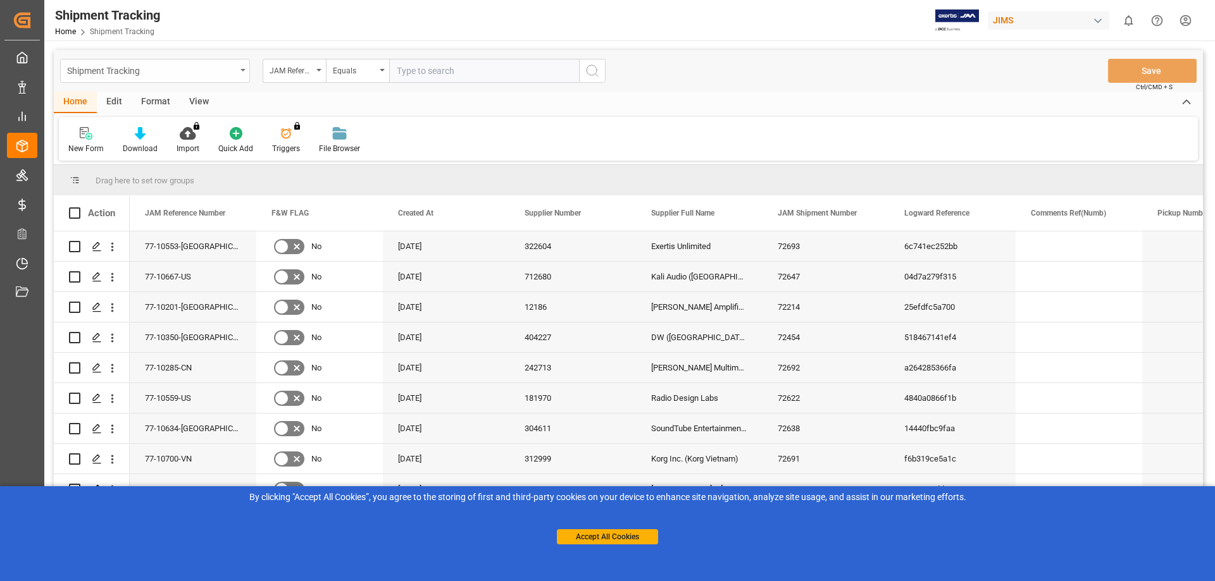
click at [237, 66] on div "Shipment Tracking" at bounding box center [155, 71] width 190 height 24
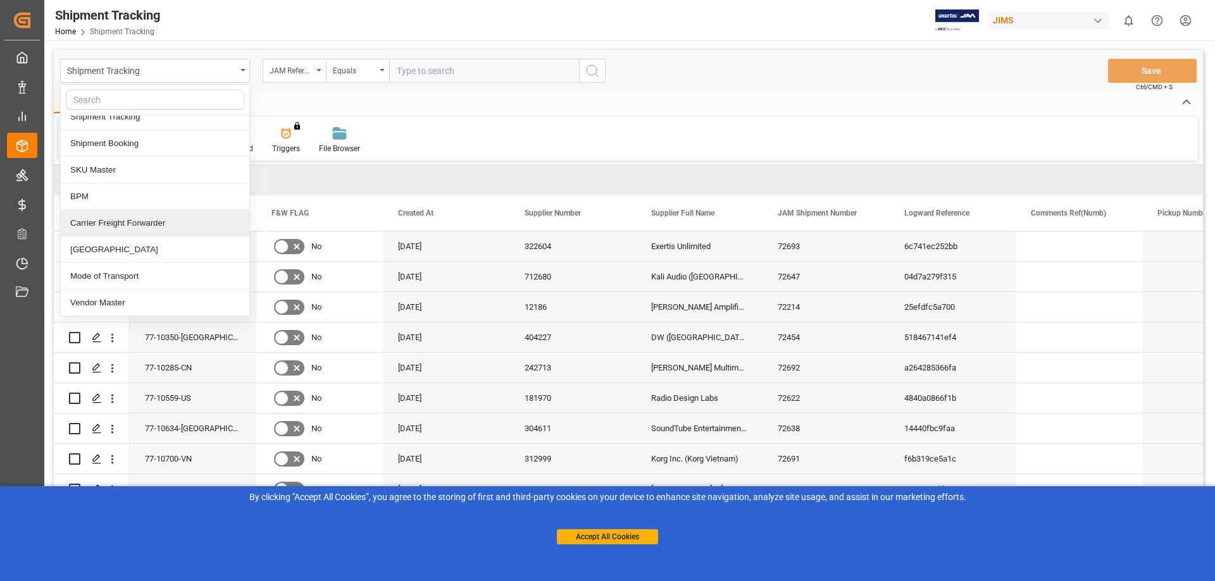
click at [134, 219] on div "Carrier Freight Forwarder" at bounding box center [155, 223] width 189 height 27
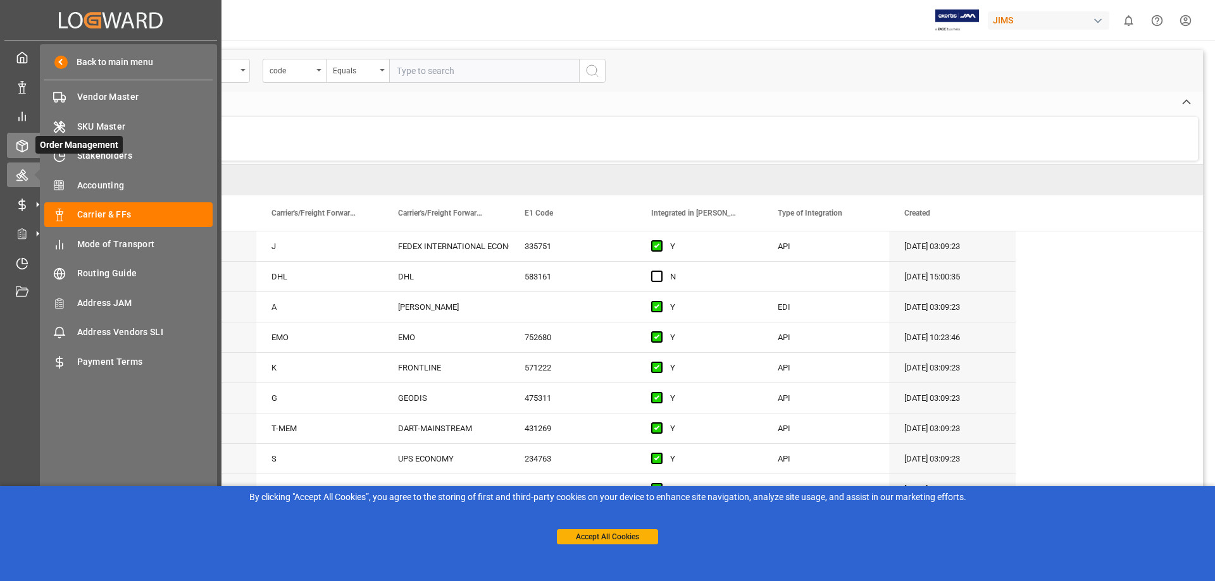
click at [19, 140] on icon at bounding box center [22, 146] width 13 height 13
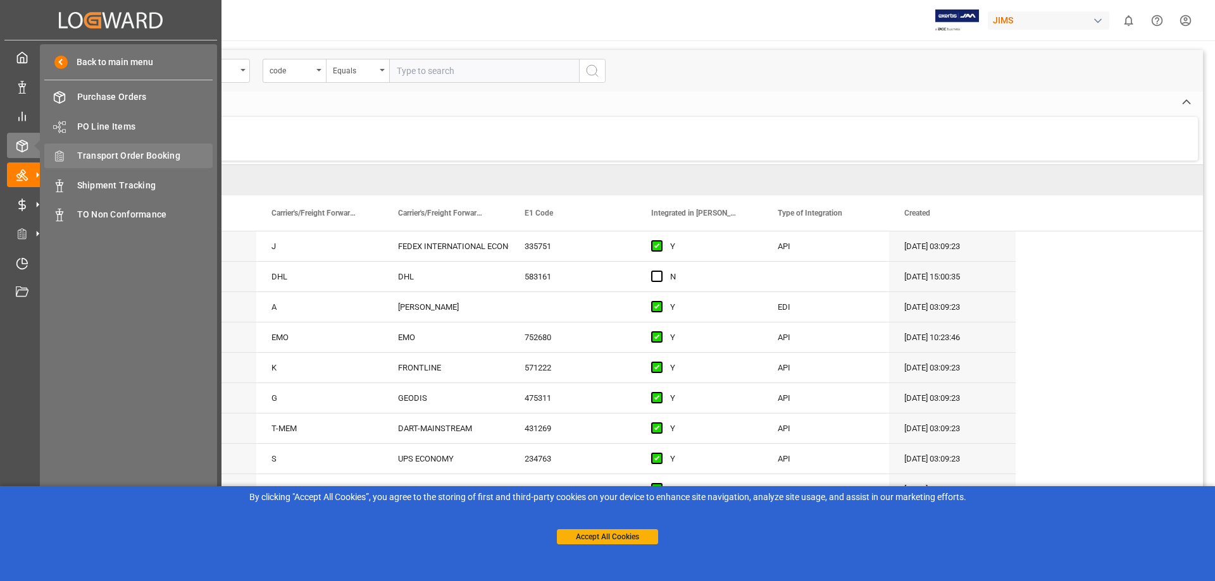
click at [118, 154] on span "Transport Order Booking" at bounding box center [145, 155] width 136 height 13
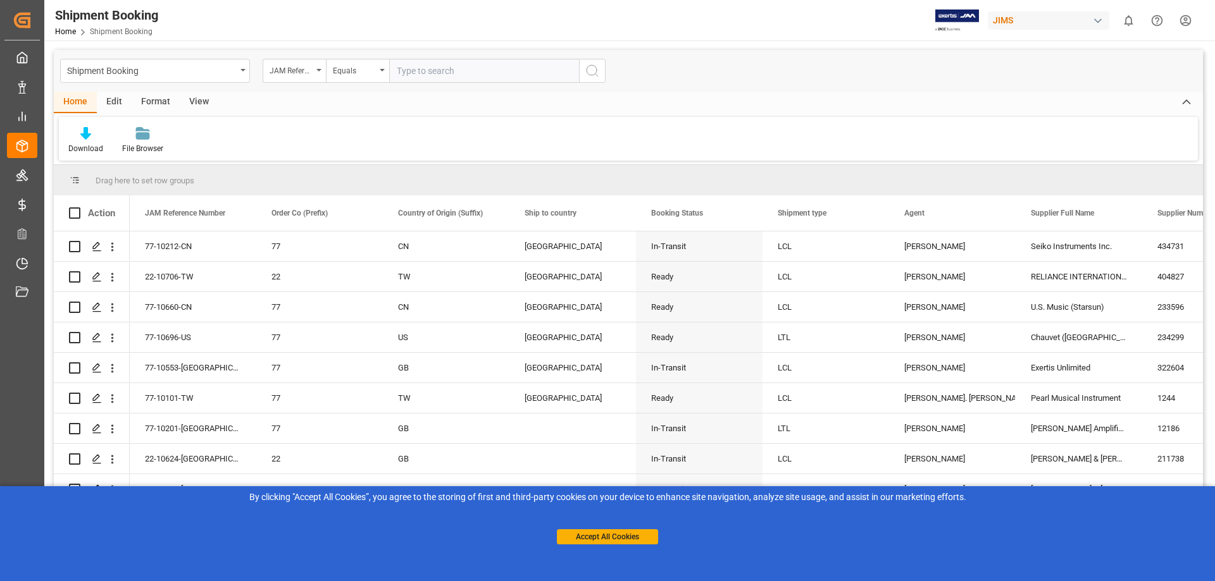
click at [407, 76] on input "text" at bounding box center [484, 71] width 190 height 24
type input "vr565374"
click at [592, 64] on icon "search button" at bounding box center [592, 70] width 15 height 15
